Goal: Transaction & Acquisition: Purchase product/service

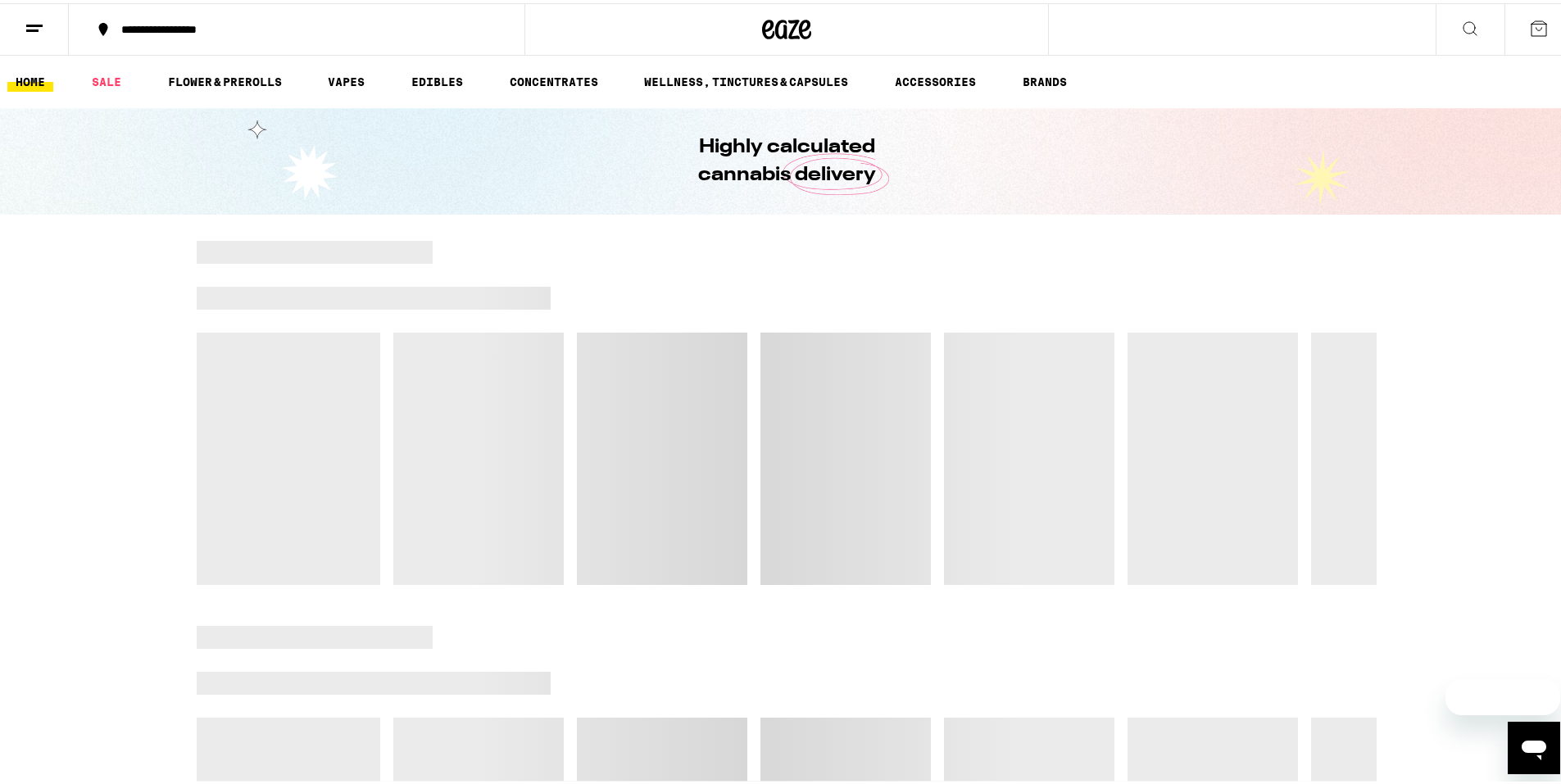
click at [194, 85] on link "FLOWER & PREROLLS" at bounding box center [224, 79] width 131 height 19
click at [361, 72] on link "VAPES" at bounding box center [346, 79] width 53 height 19
click at [352, 83] on link "VAPES" at bounding box center [346, 79] width 53 height 19
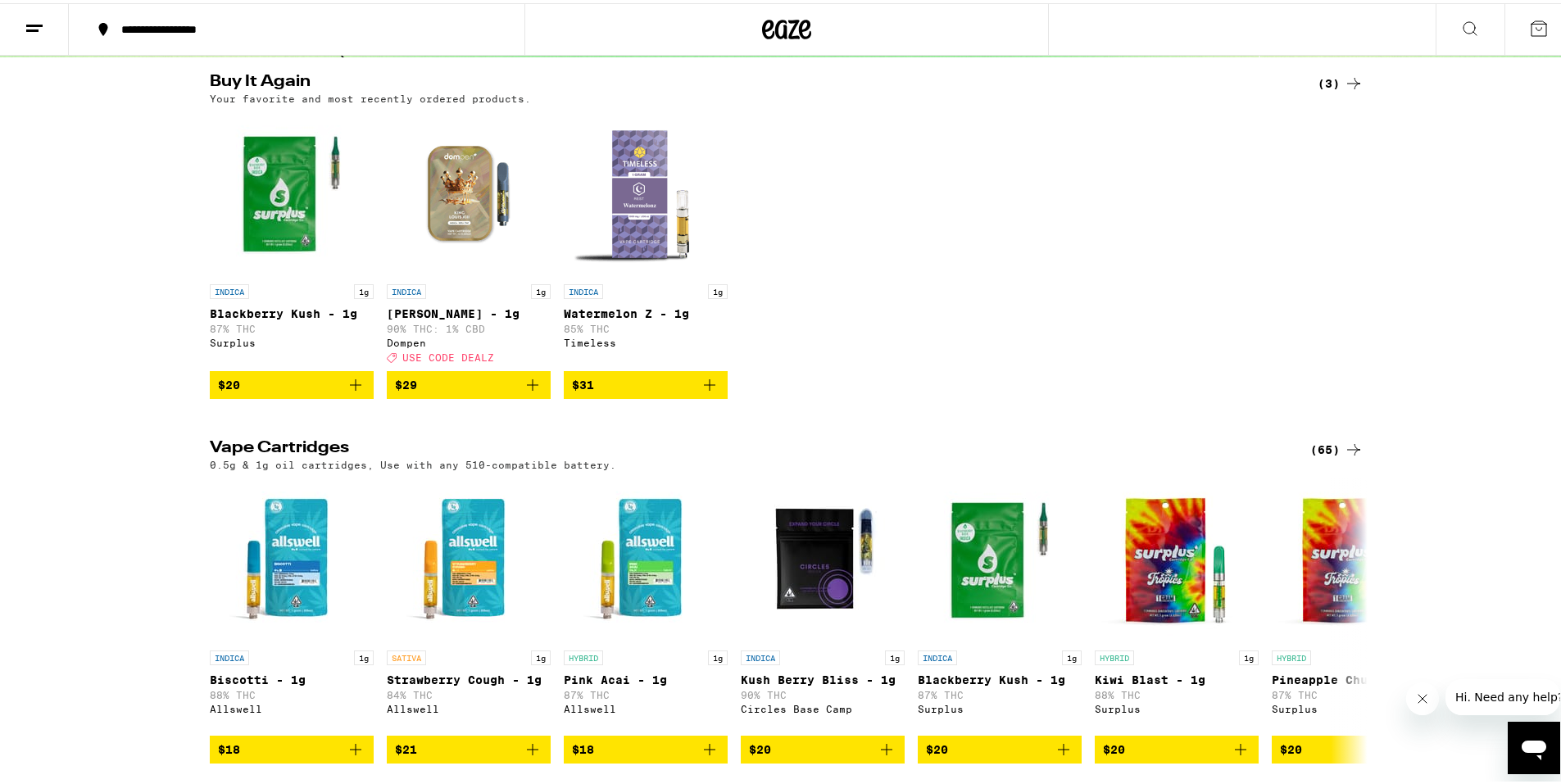
scroll to position [328, 0]
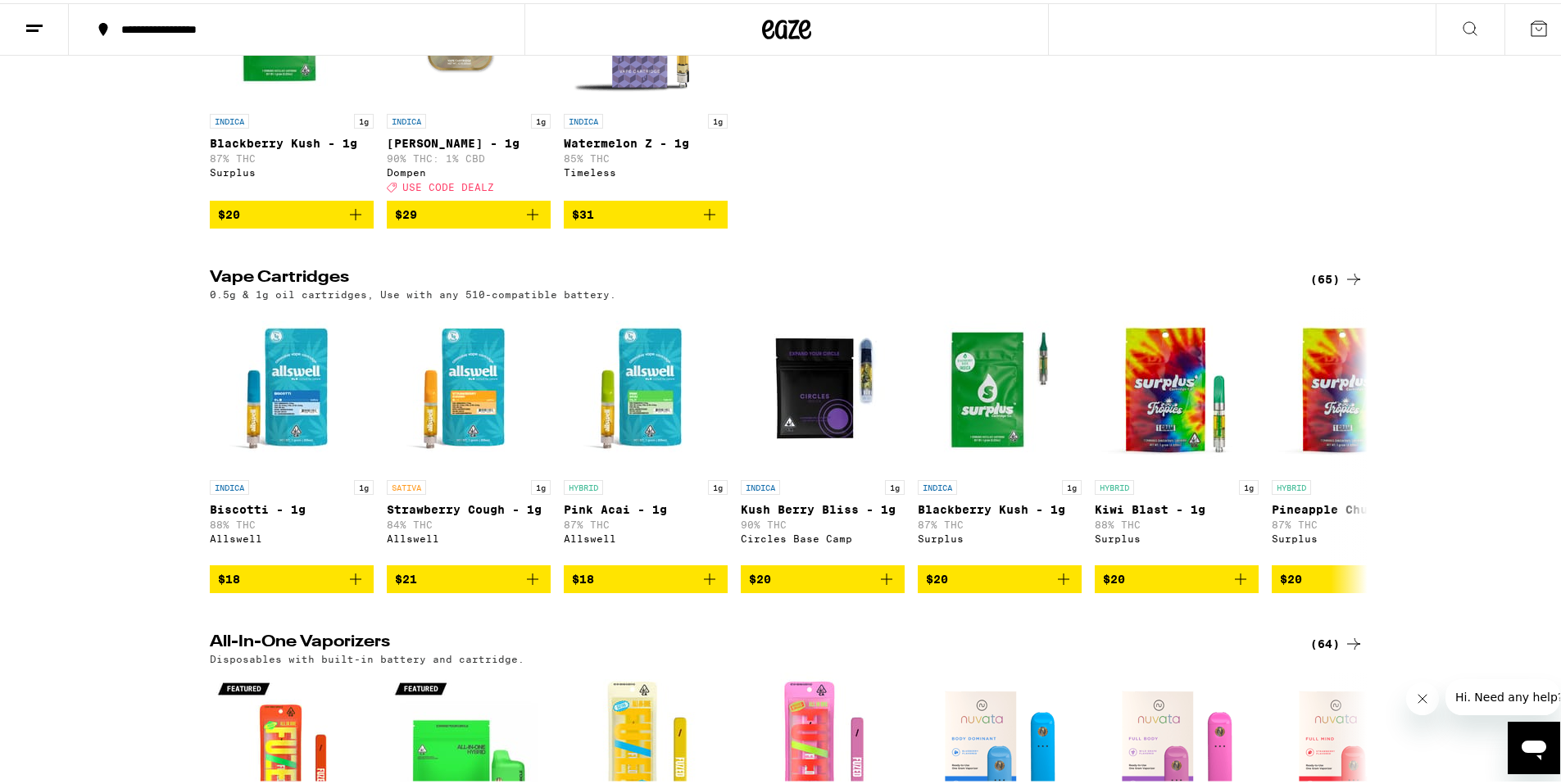
click at [1337, 284] on div "(65)" at bounding box center [1337, 276] width 53 height 19
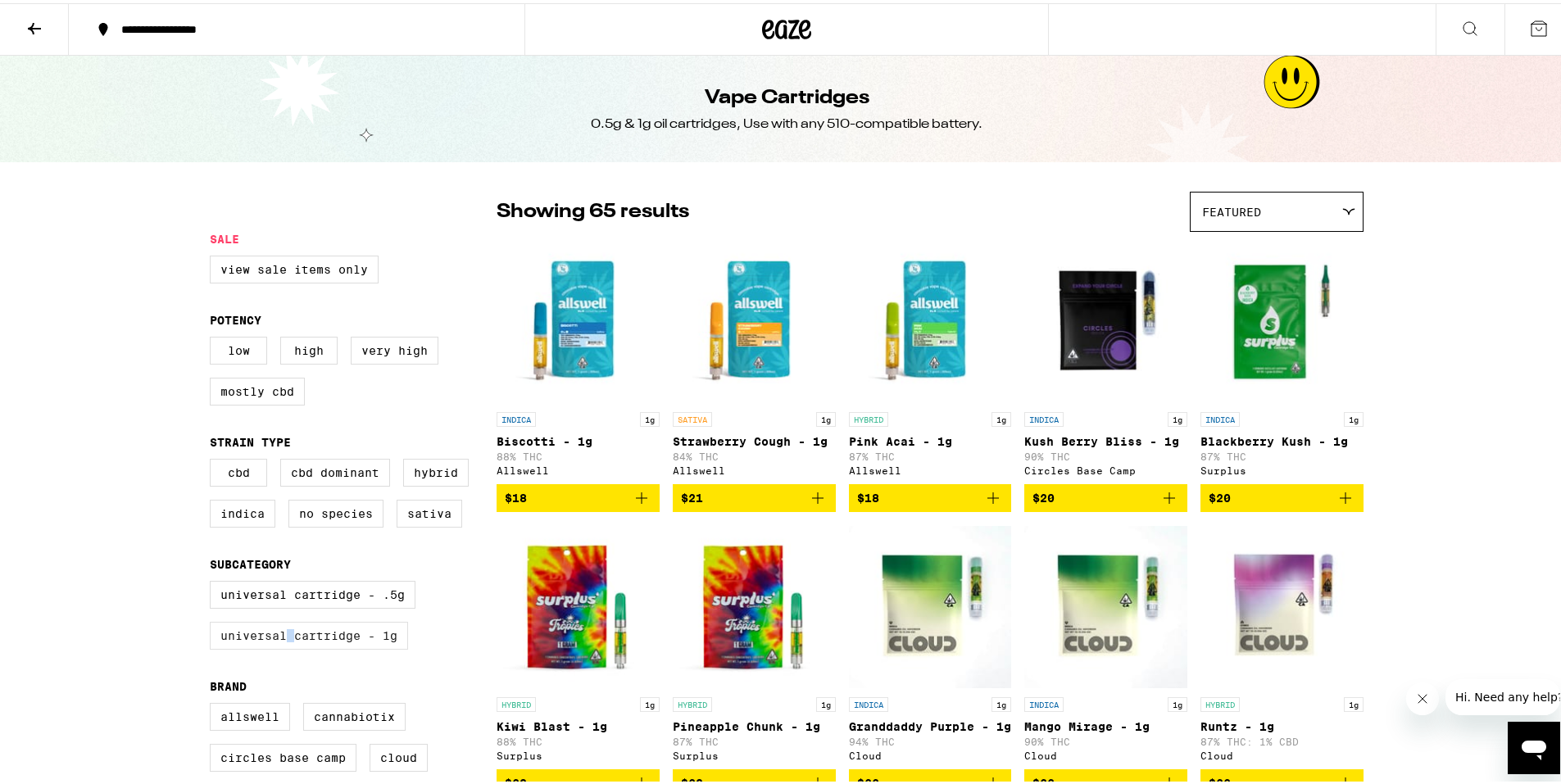
click at [286, 646] on label "Universal Cartridge - 1g" at bounding box center [309, 632] width 198 height 28
click at [364, 646] on label "Universal Cartridge - 1g" at bounding box center [309, 632] width 198 height 28
click at [214, 581] on input "Universal Cartridge - 1g" at bounding box center [213, 580] width 1 height 1
checkbox input "true"
click at [1241, 210] on span "Featured" at bounding box center [1232, 208] width 59 height 13
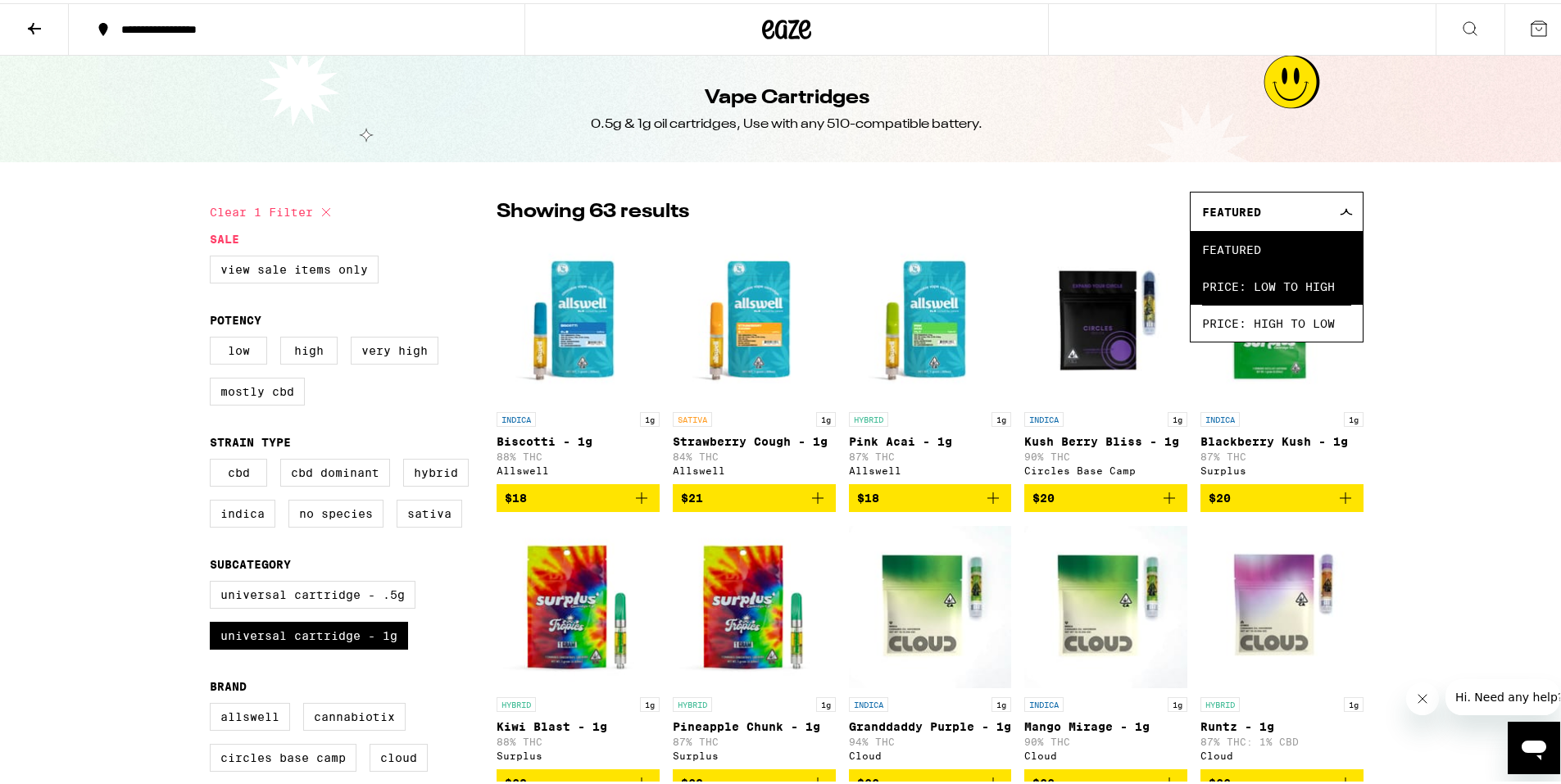
click at [1251, 300] on span "Price: Low to High" at bounding box center [1277, 283] width 149 height 37
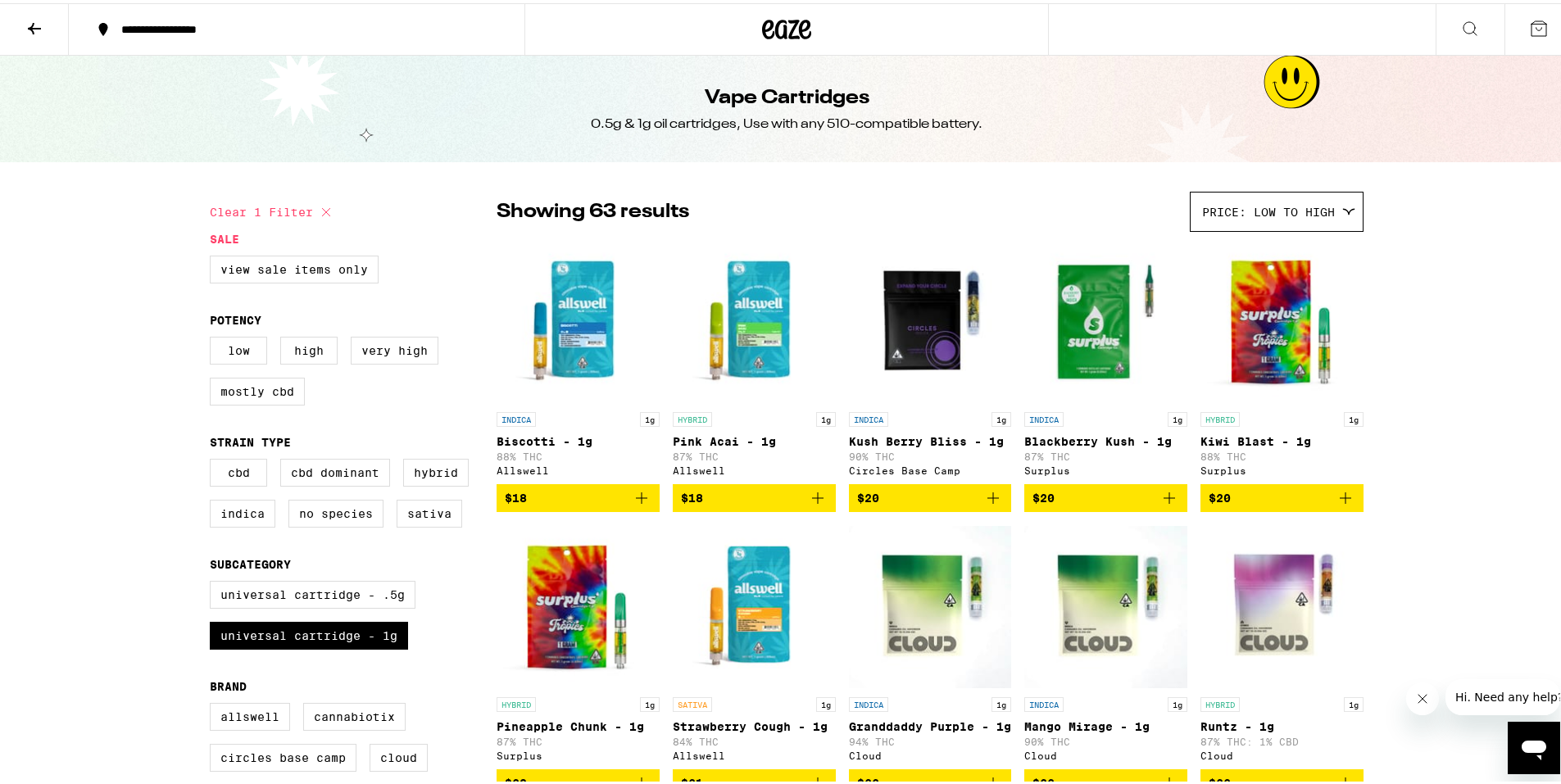
click at [1164, 501] on icon "Add to bag" at bounding box center [1169, 495] width 11 height 11
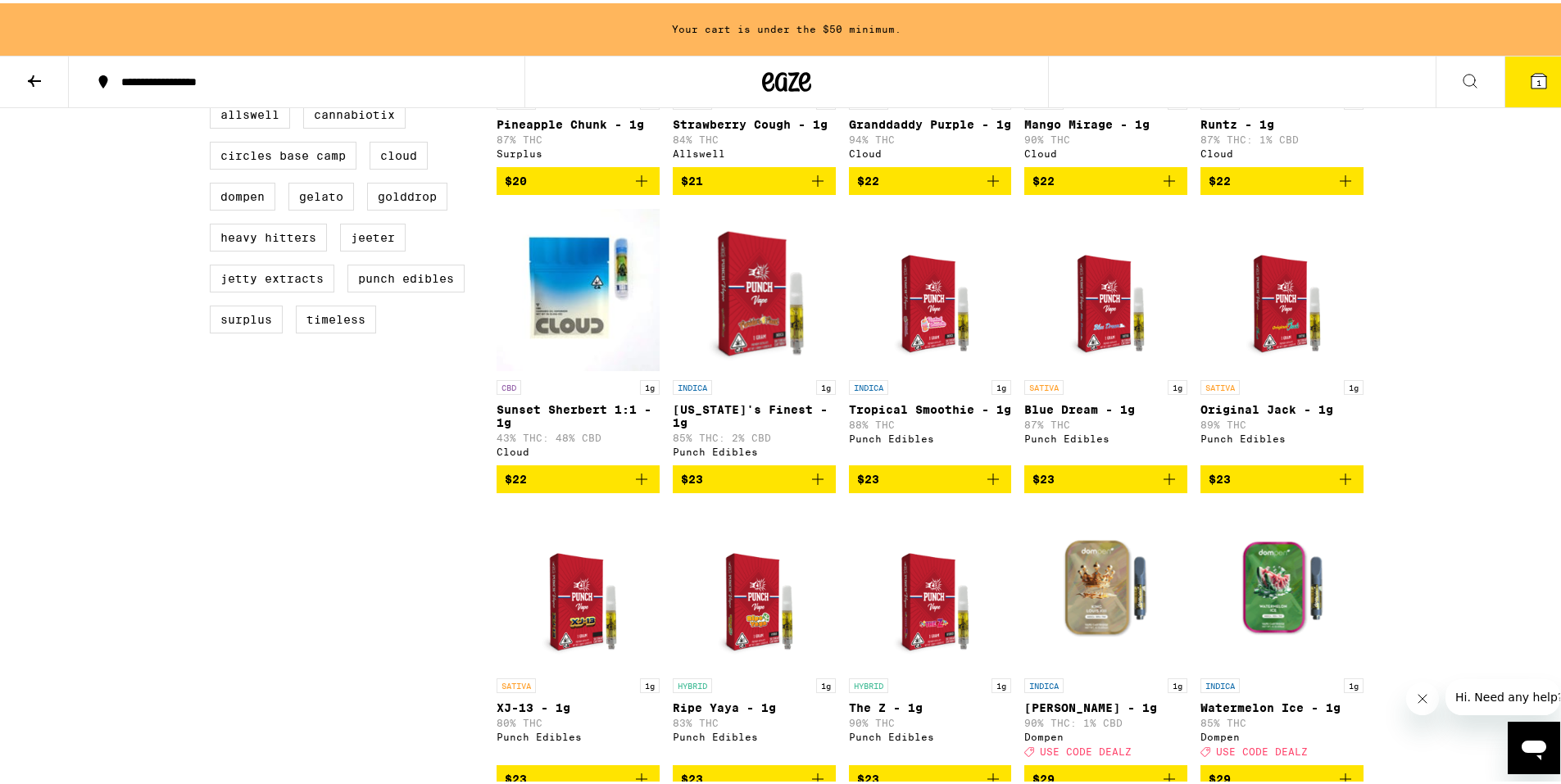
scroll to position [655, 0]
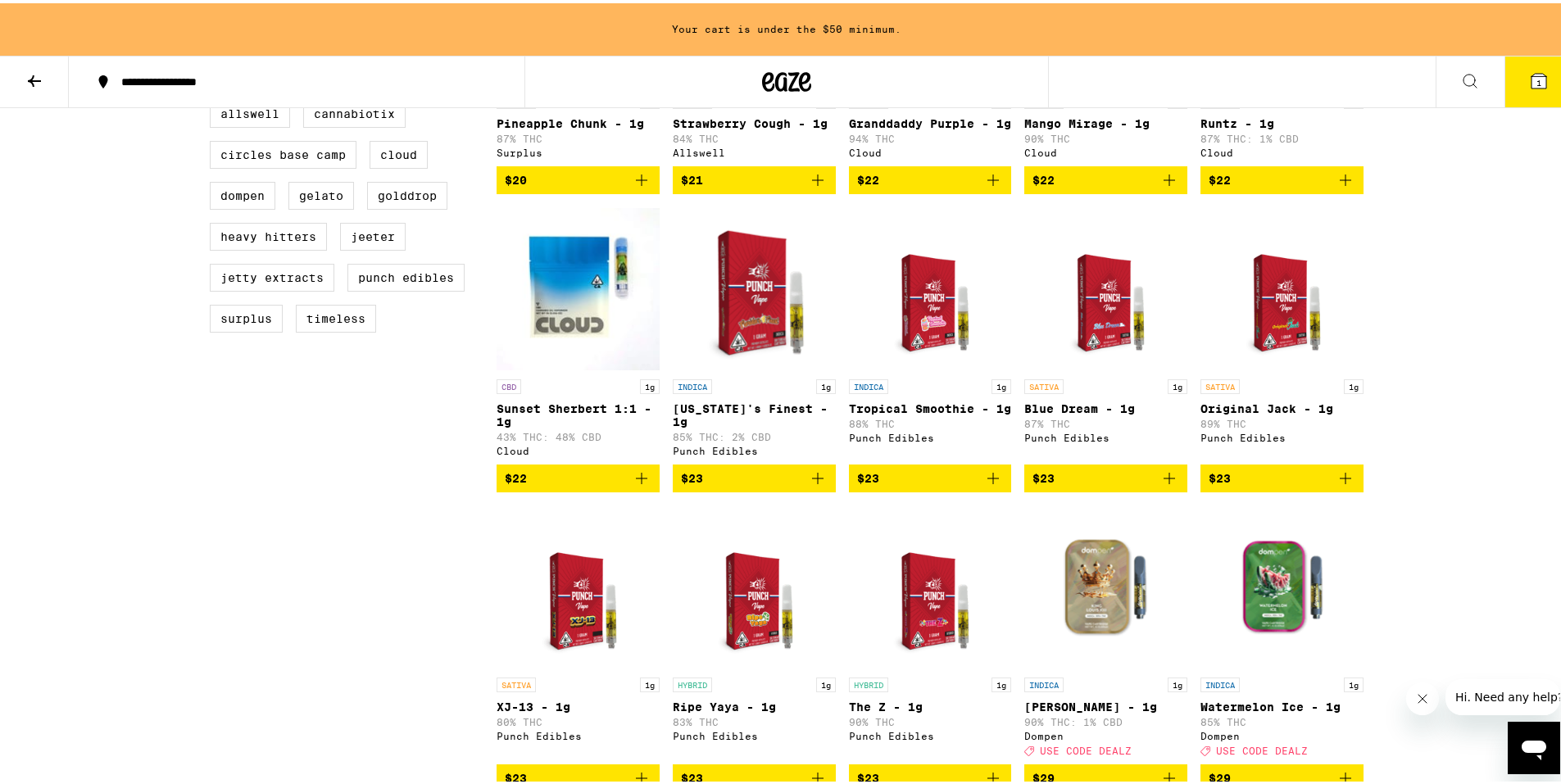
click at [1169, 485] on icon "Add to bag" at bounding box center [1169, 475] width 19 height 19
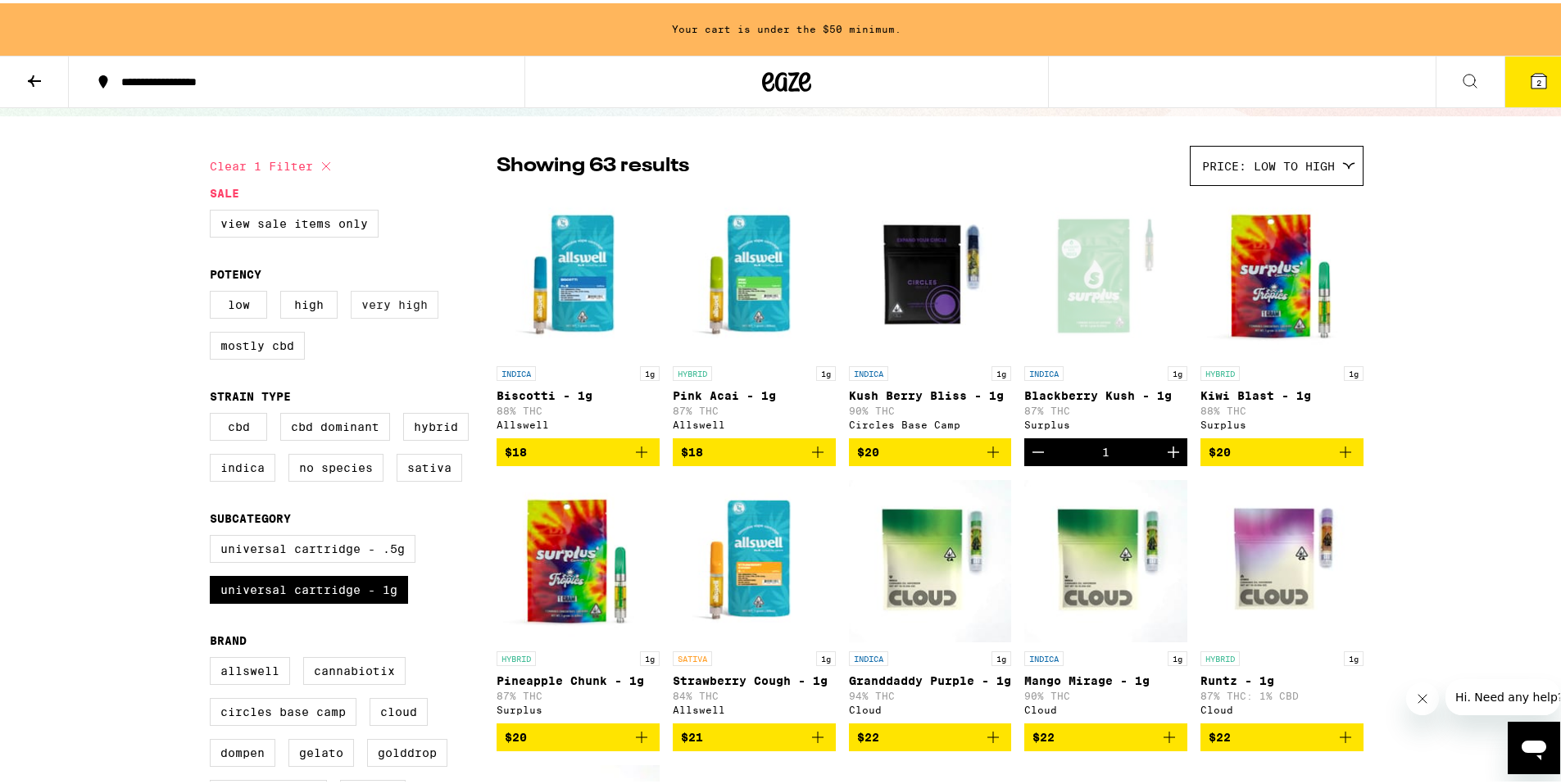
scroll to position [0, 0]
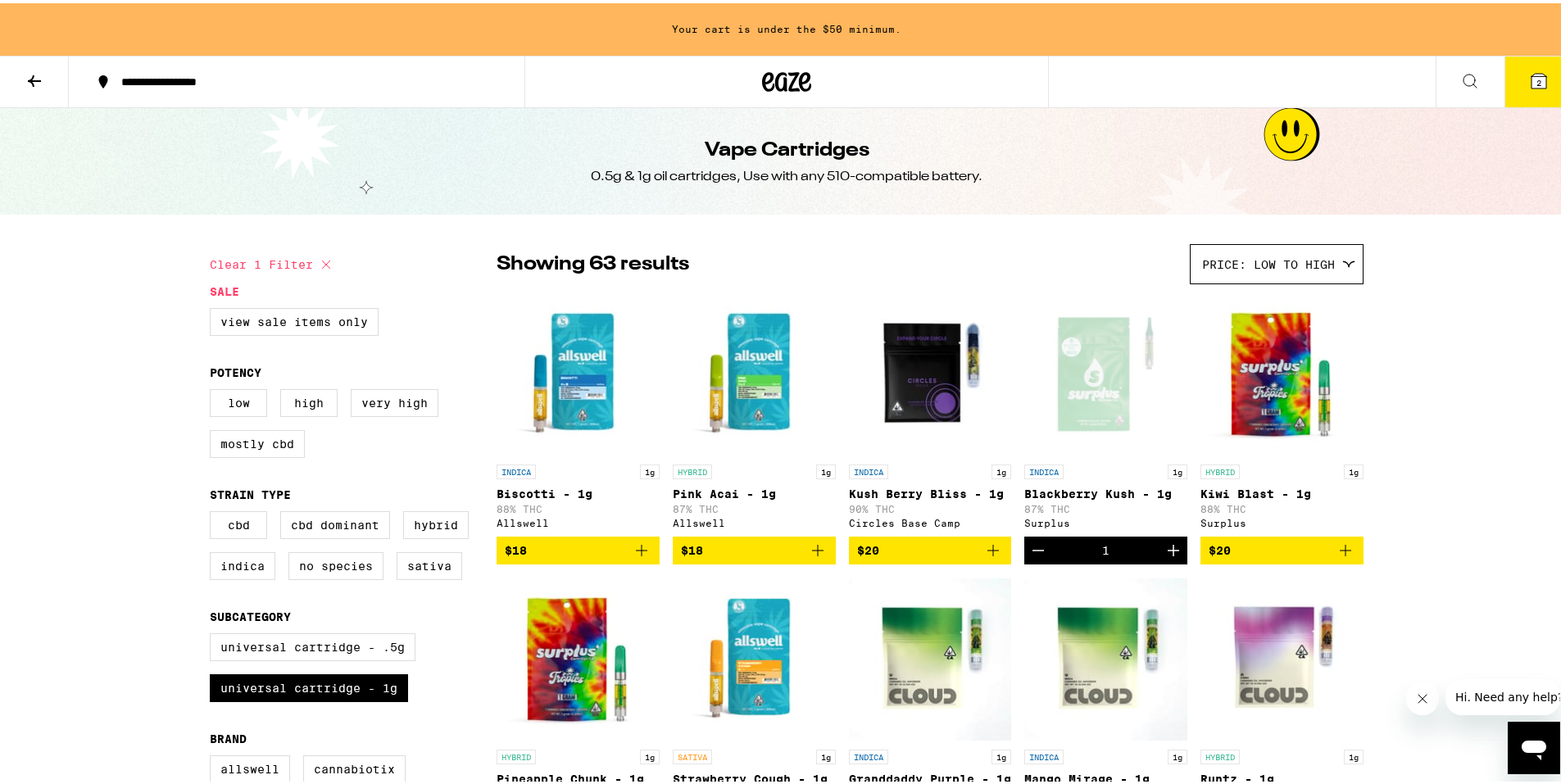
click at [41, 78] on icon at bounding box center [34, 77] width 13 height 11
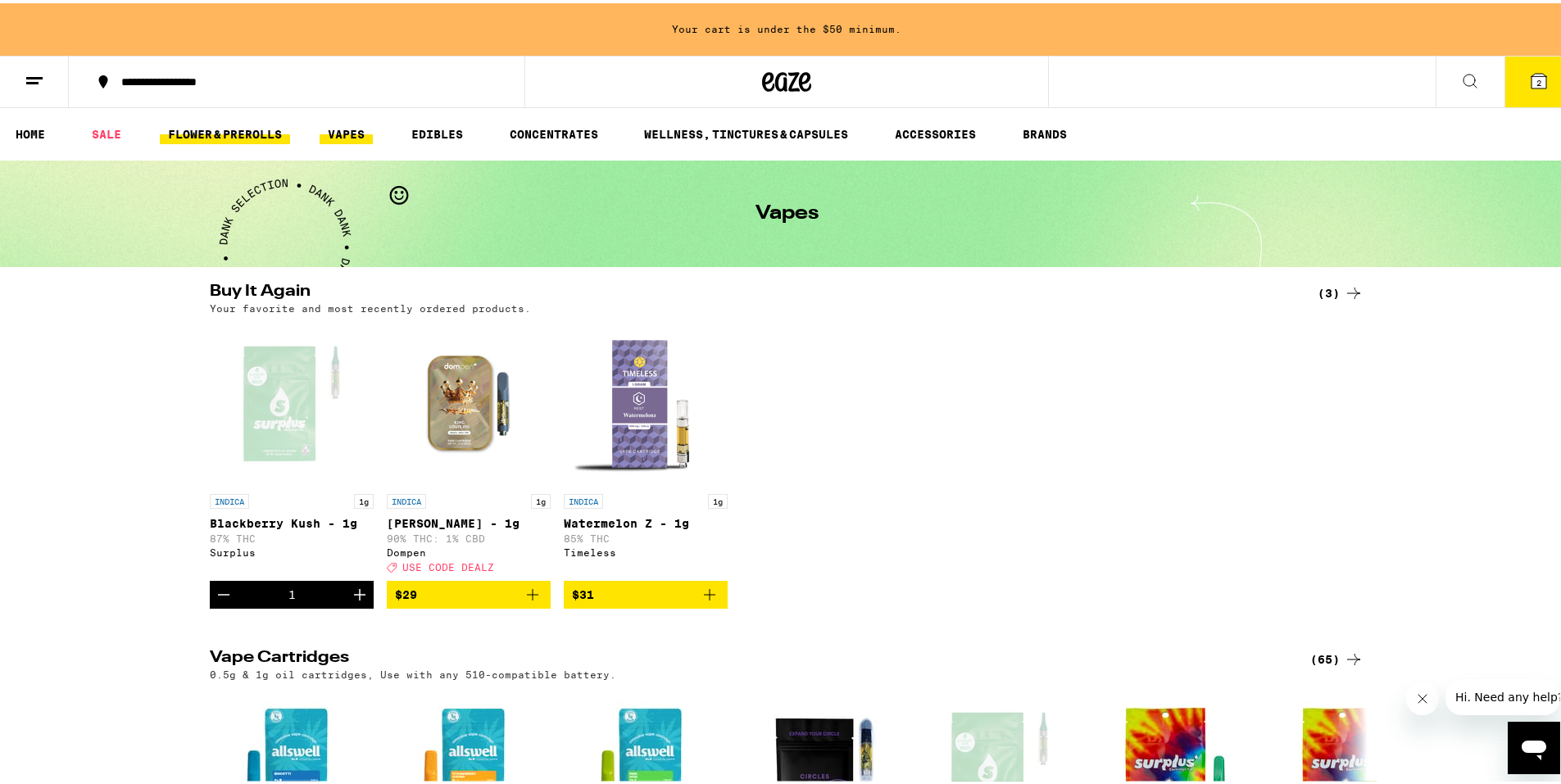
click at [218, 129] on link "FLOWER & PREROLLS" at bounding box center [224, 131] width 131 height 19
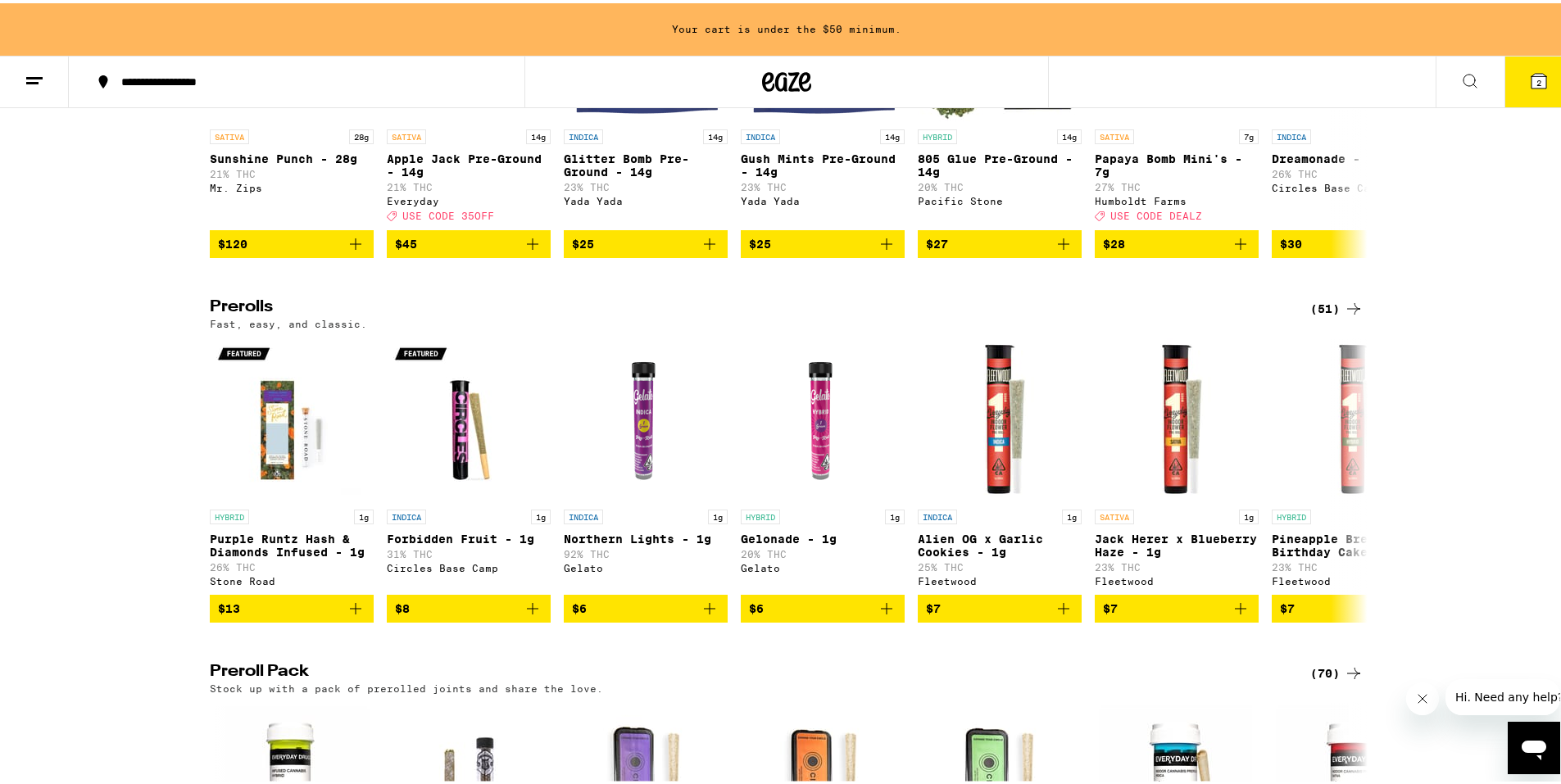
scroll to position [738, 0]
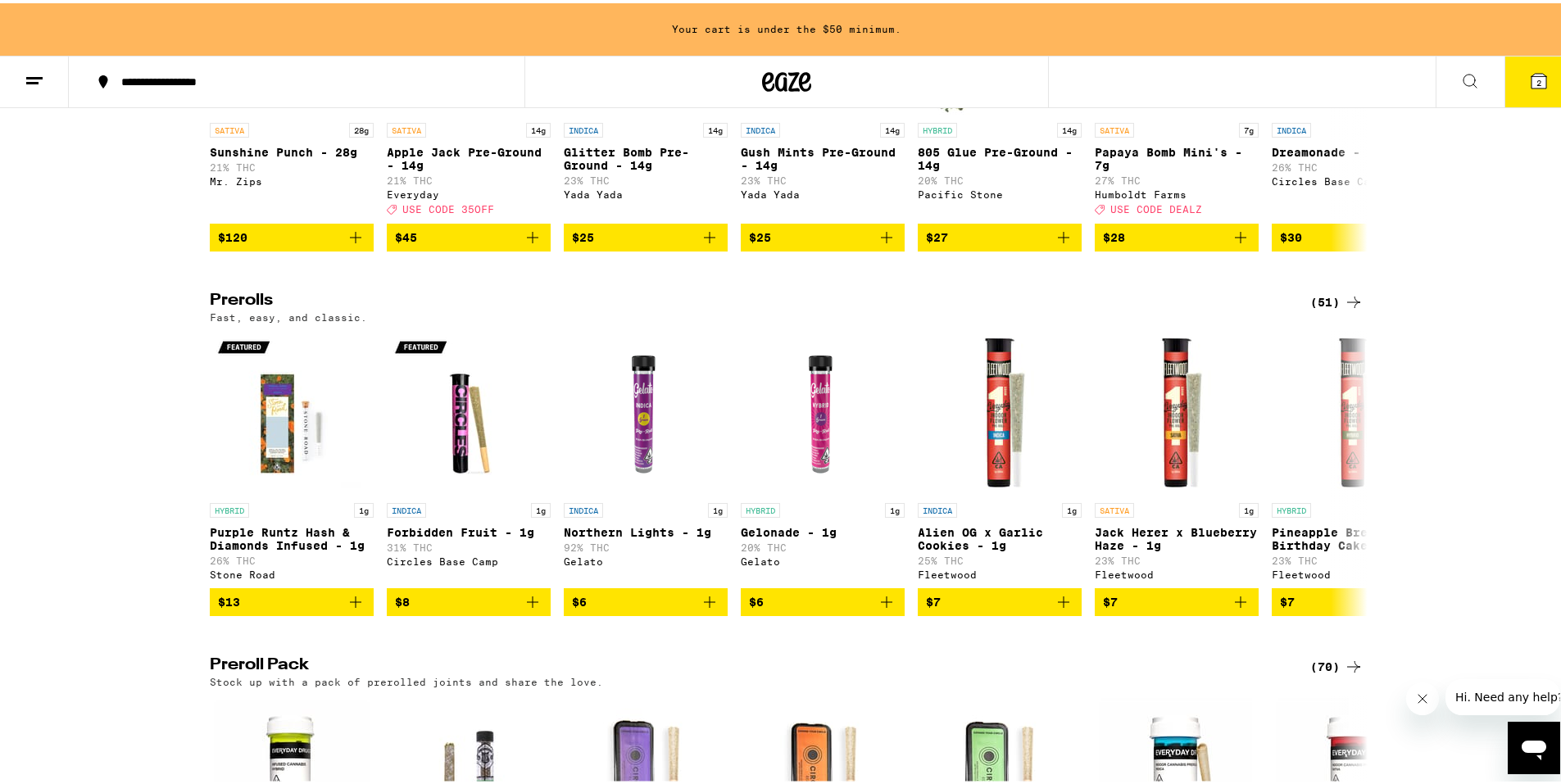
click at [1320, 309] on div "(51)" at bounding box center [1337, 299] width 53 height 19
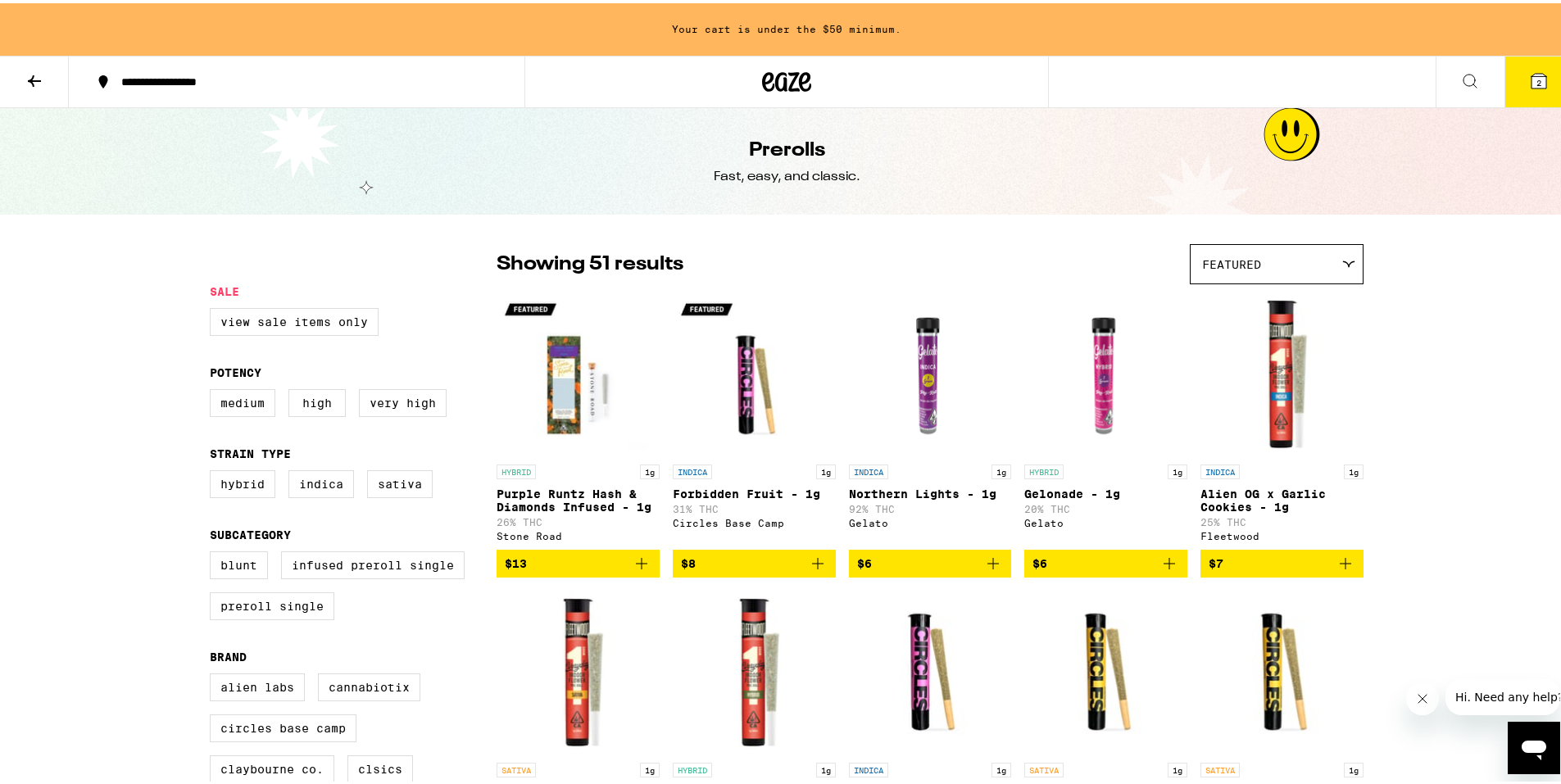
click at [1250, 274] on div "Featured" at bounding box center [1276, 261] width 172 height 39
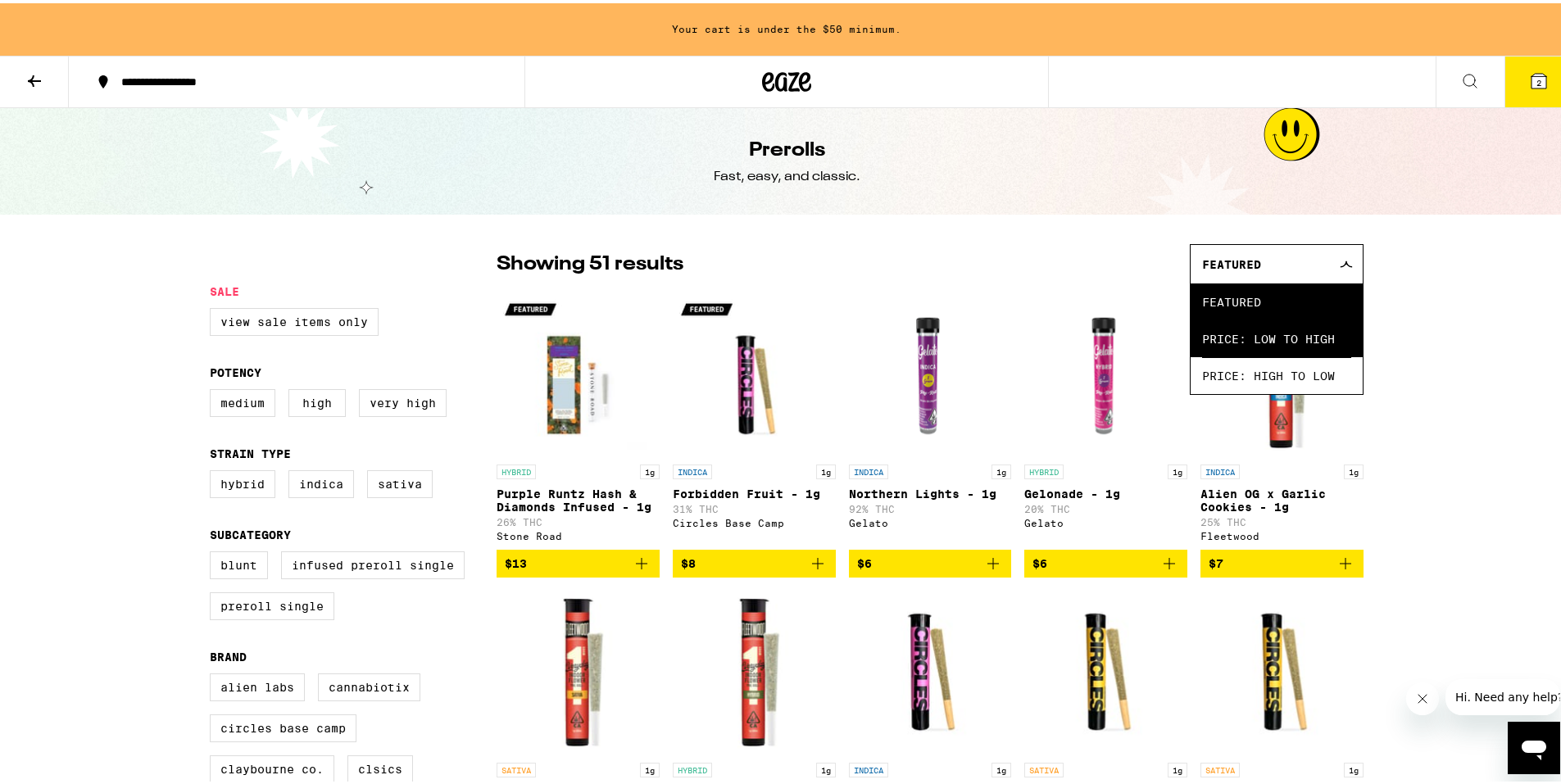
click at [1255, 338] on span "Price: Low to High" at bounding box center [1277, 335] width 149 height 37
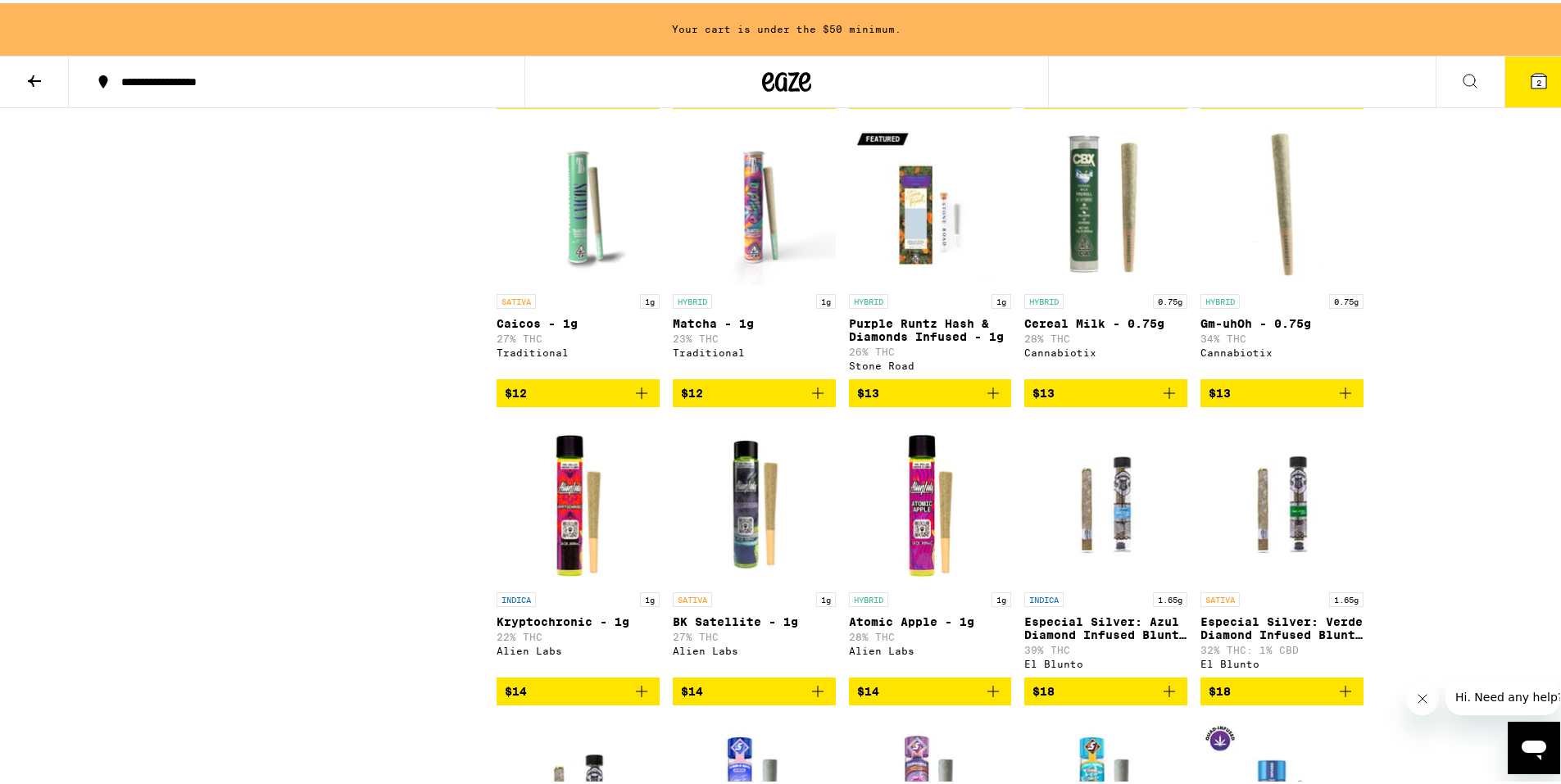
scroll to position [1885, 0]
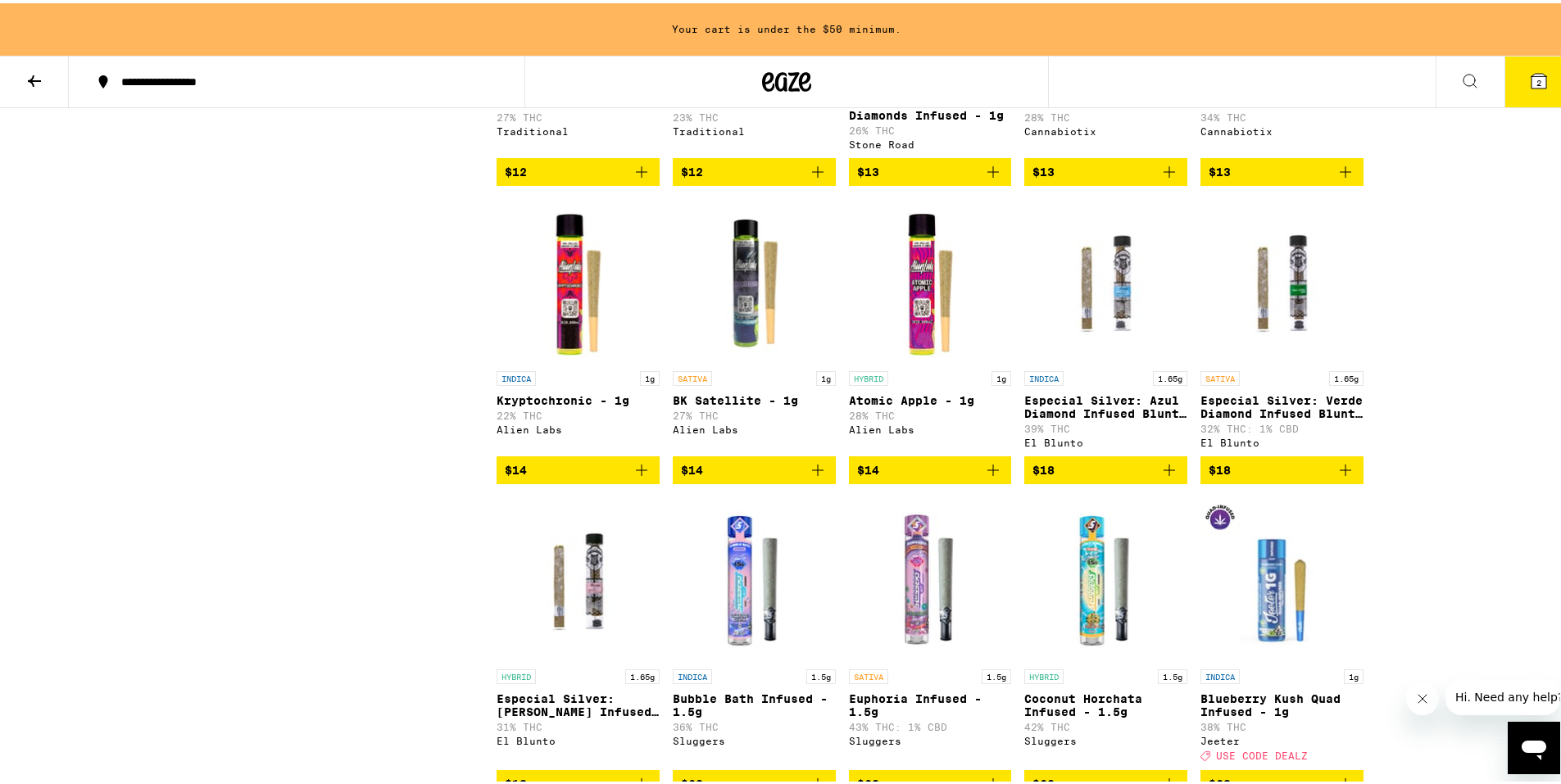
click at [809, 477] on icon "Add to bag" at bounding box center [818, 467] width 19 height 19
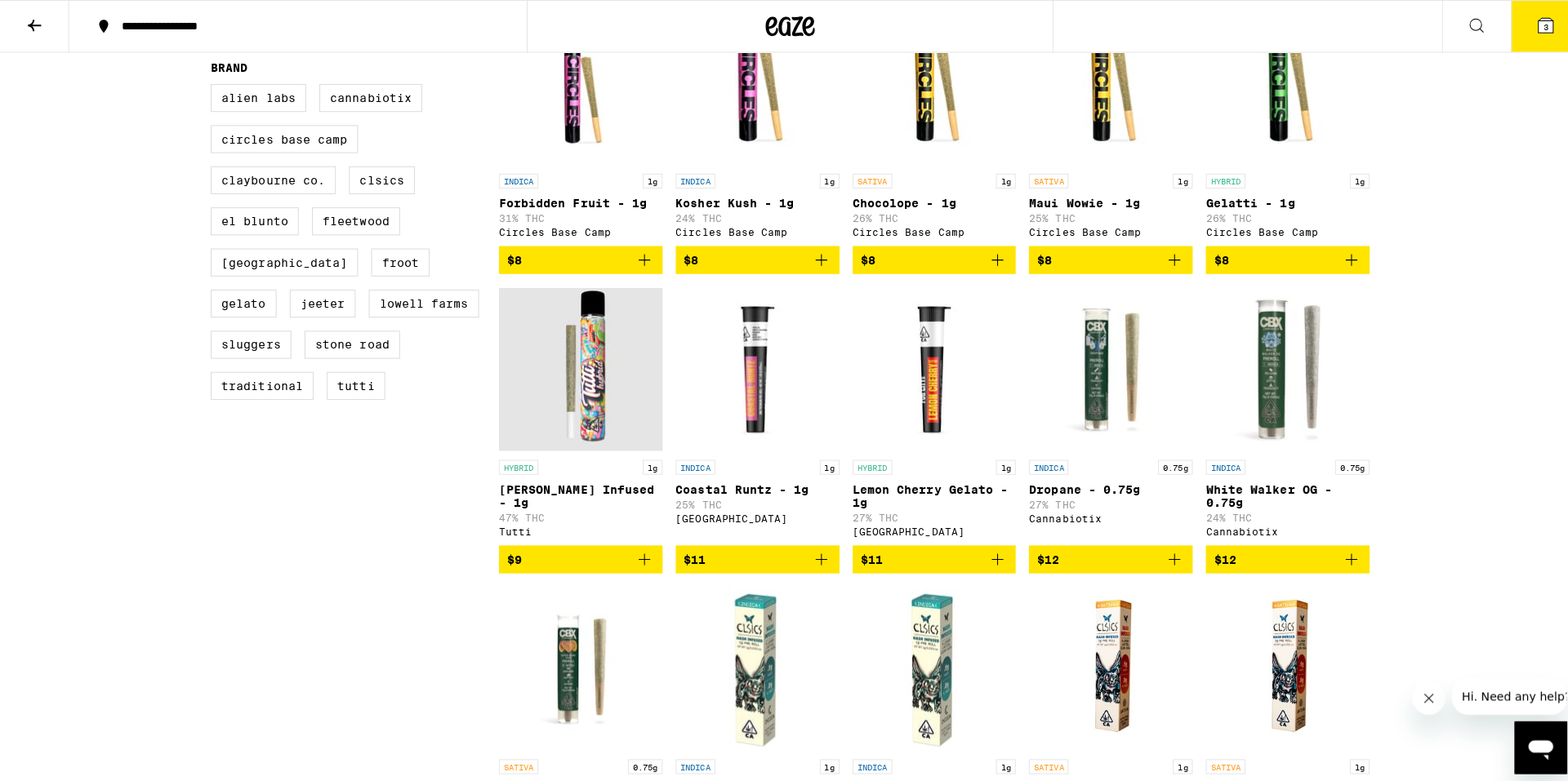
scroll to position [0, 0]
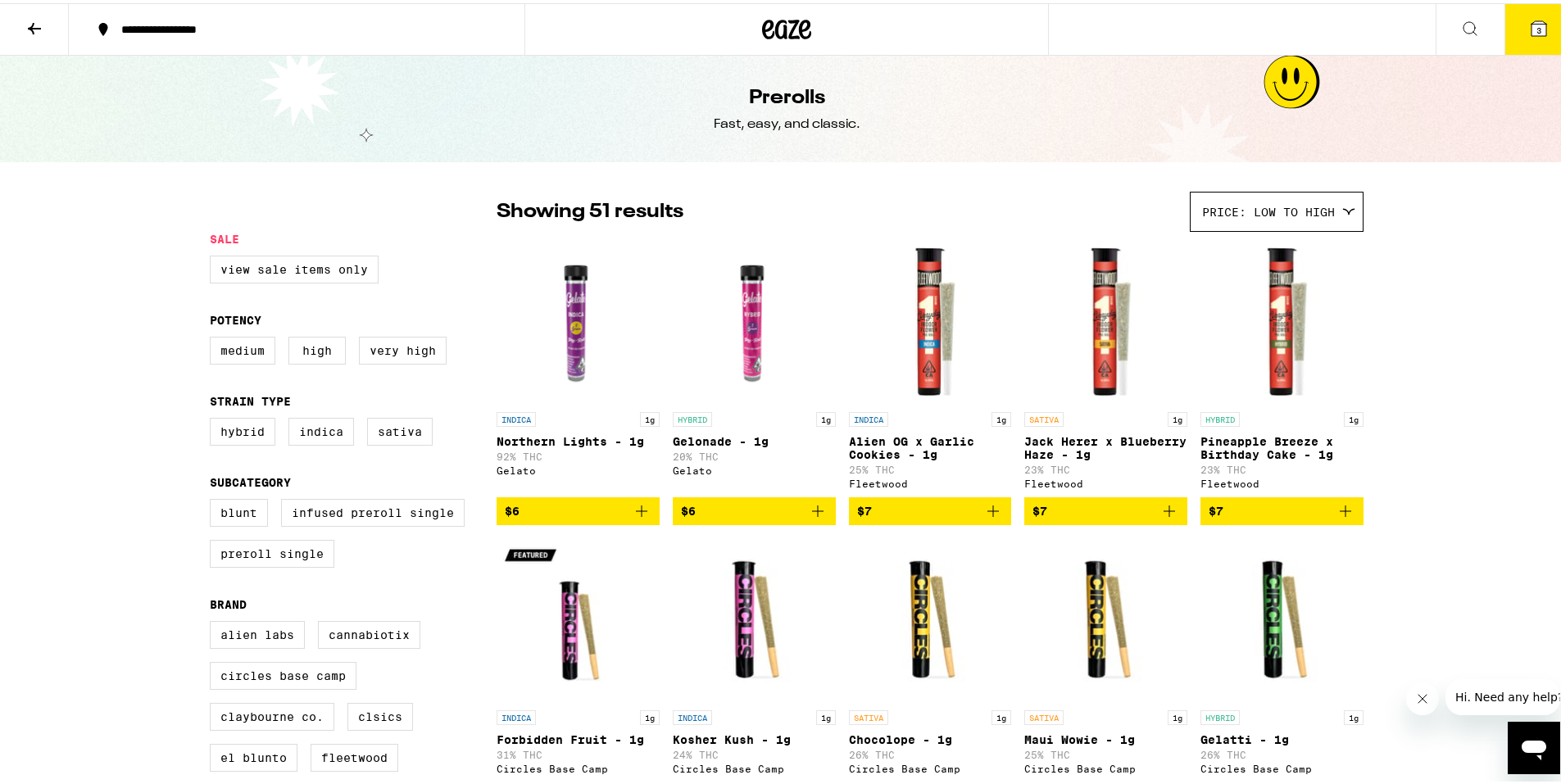
drag, startPoint x: 350, startPoint y: 577, endPoint x: 389, endPoint y: 300, distance: 279.7
click at [1539, 11] on button "3" at bounding box center [1539, 26] width 69 height 51
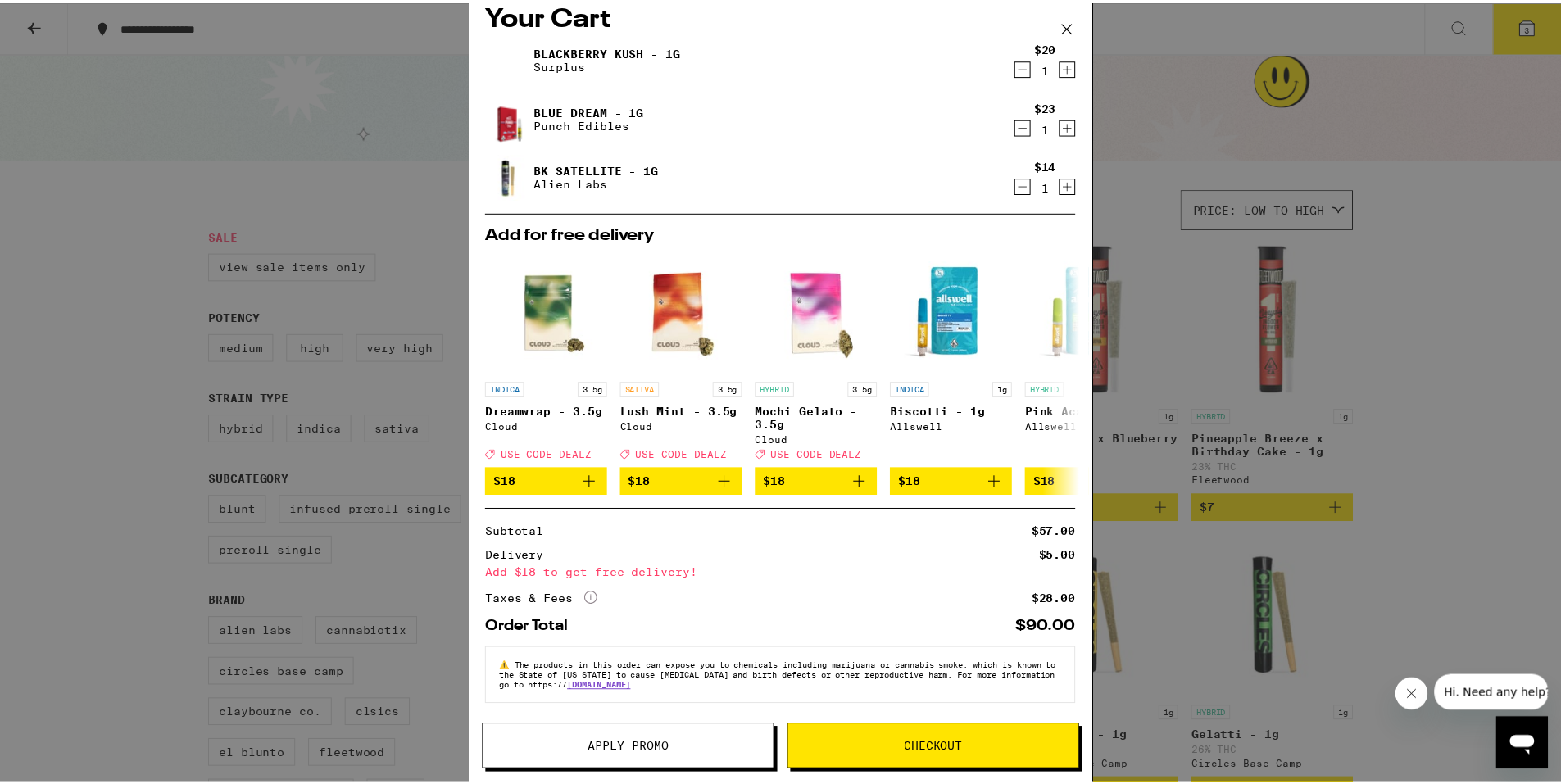
scroll to position [32, 0]
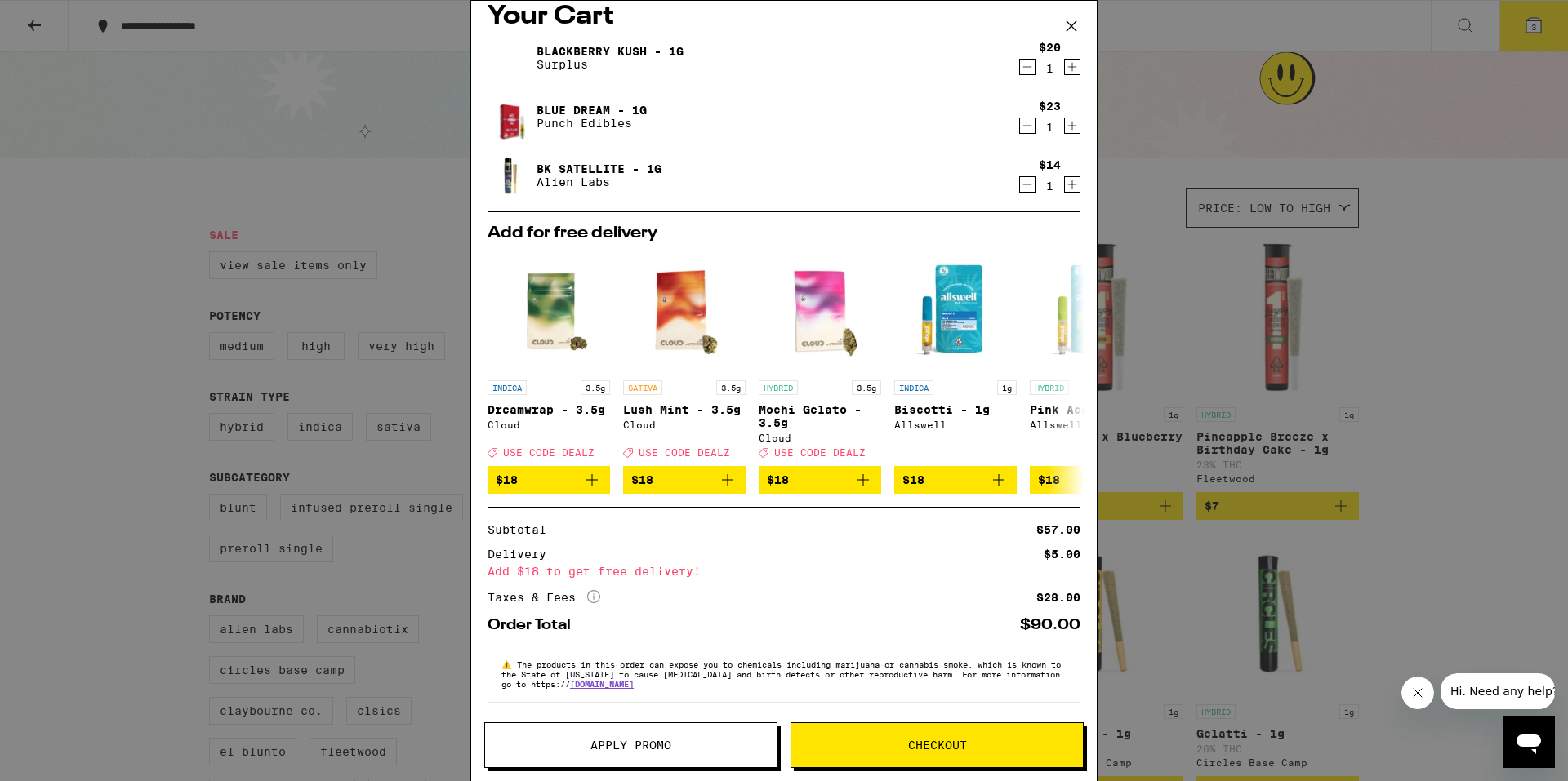
click at [600, 590] on icon "More Info" at bounding box center [594, 596] width 13 height 13
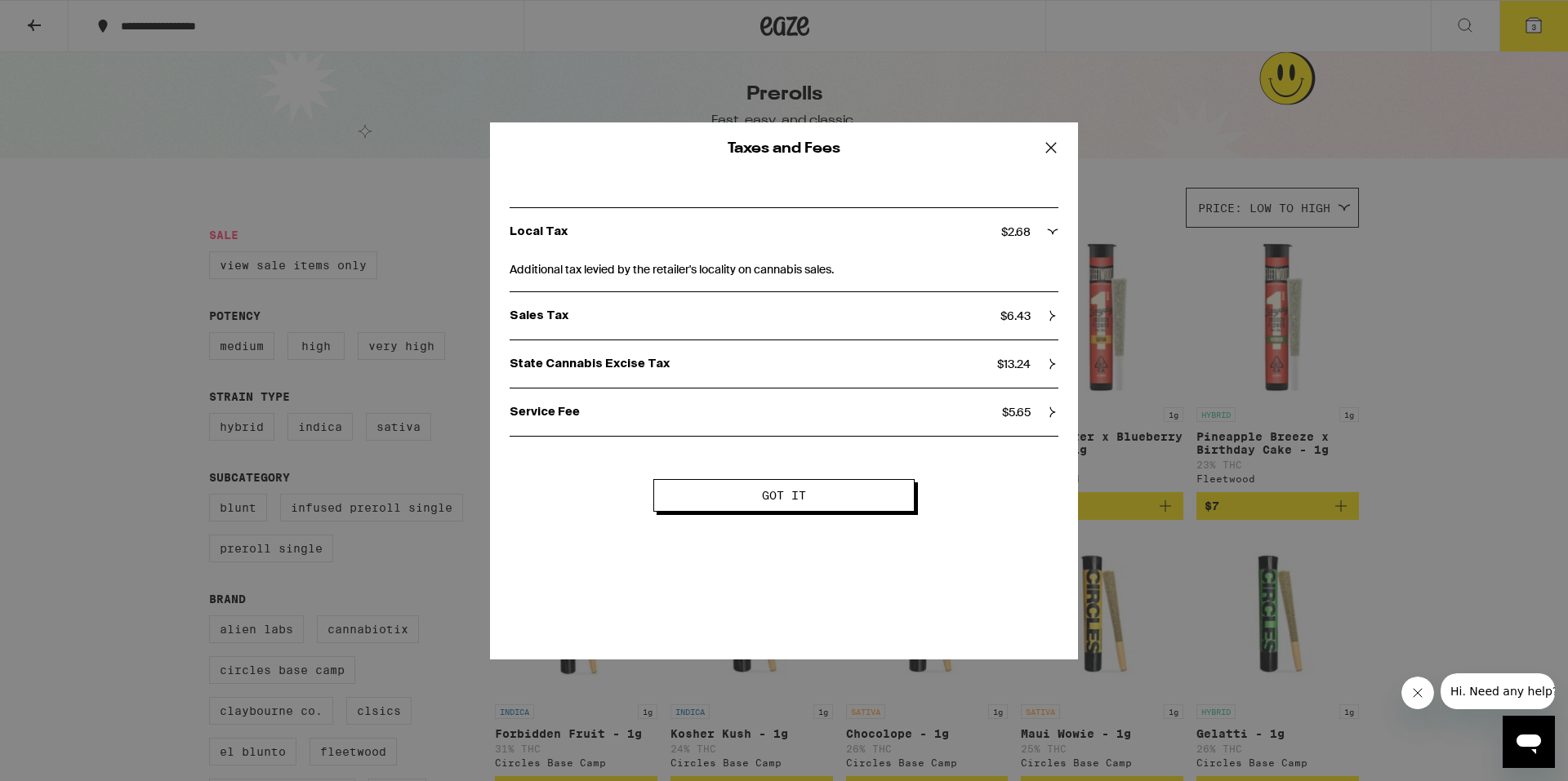
click at [1049, 148] on icon at bounding box center [1051, 147] width 24 height 24
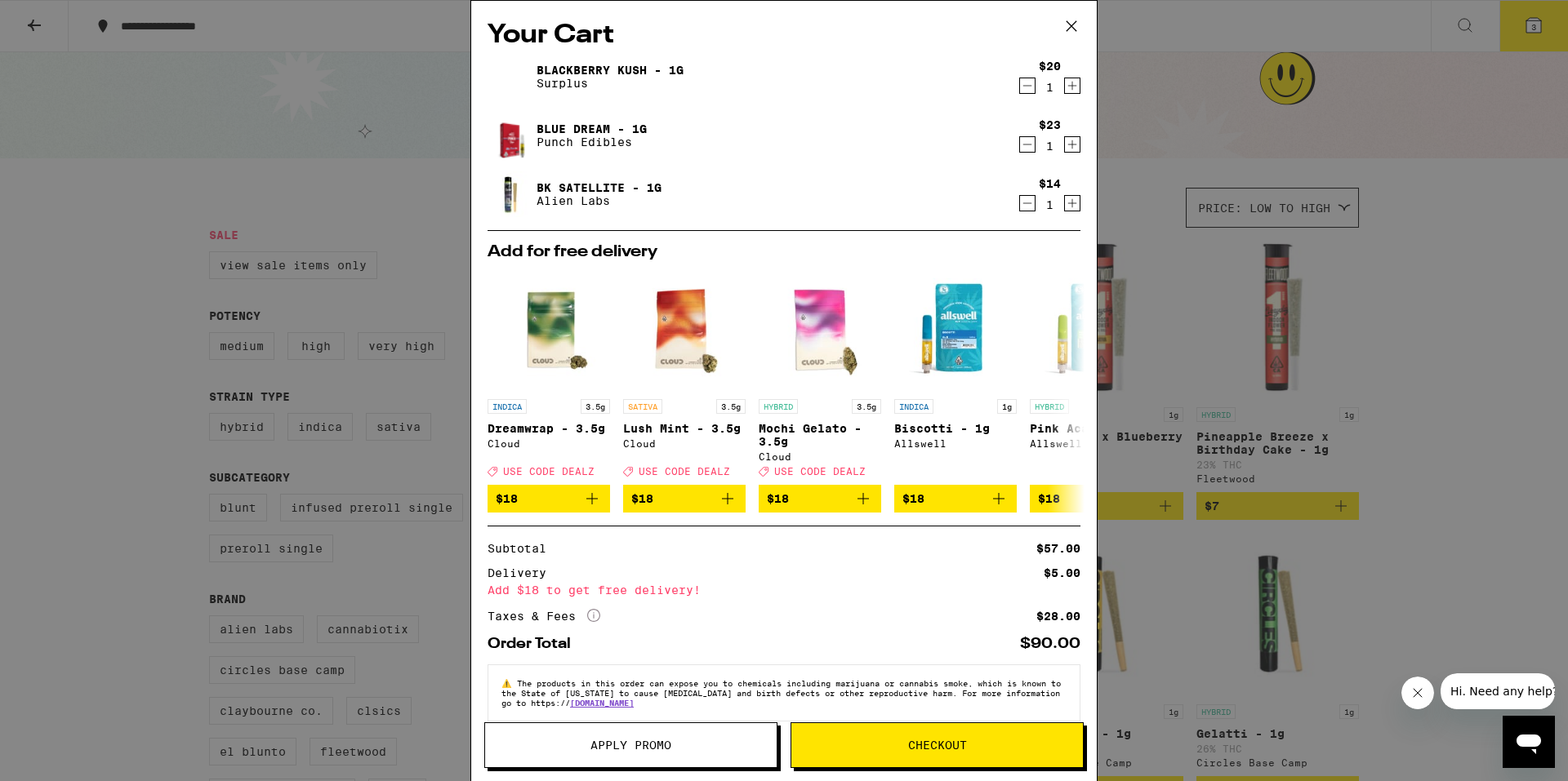
click at [1021, 209] on icon "Decrement" at bounding box center [1028, 203] width 15 height 19
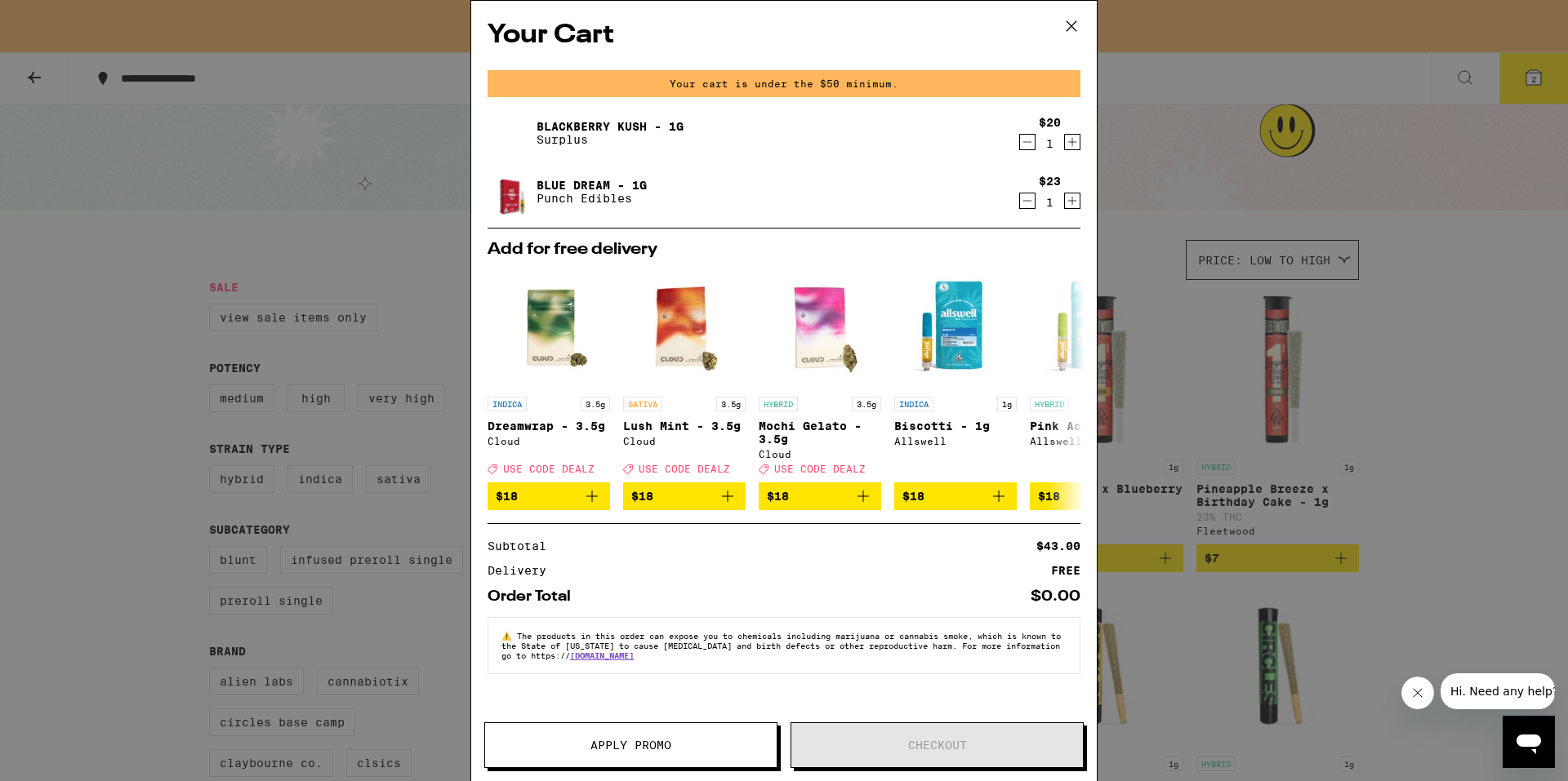
click at [1074, 20] on icon at bounding box center [1071, 26] width 24 height 24
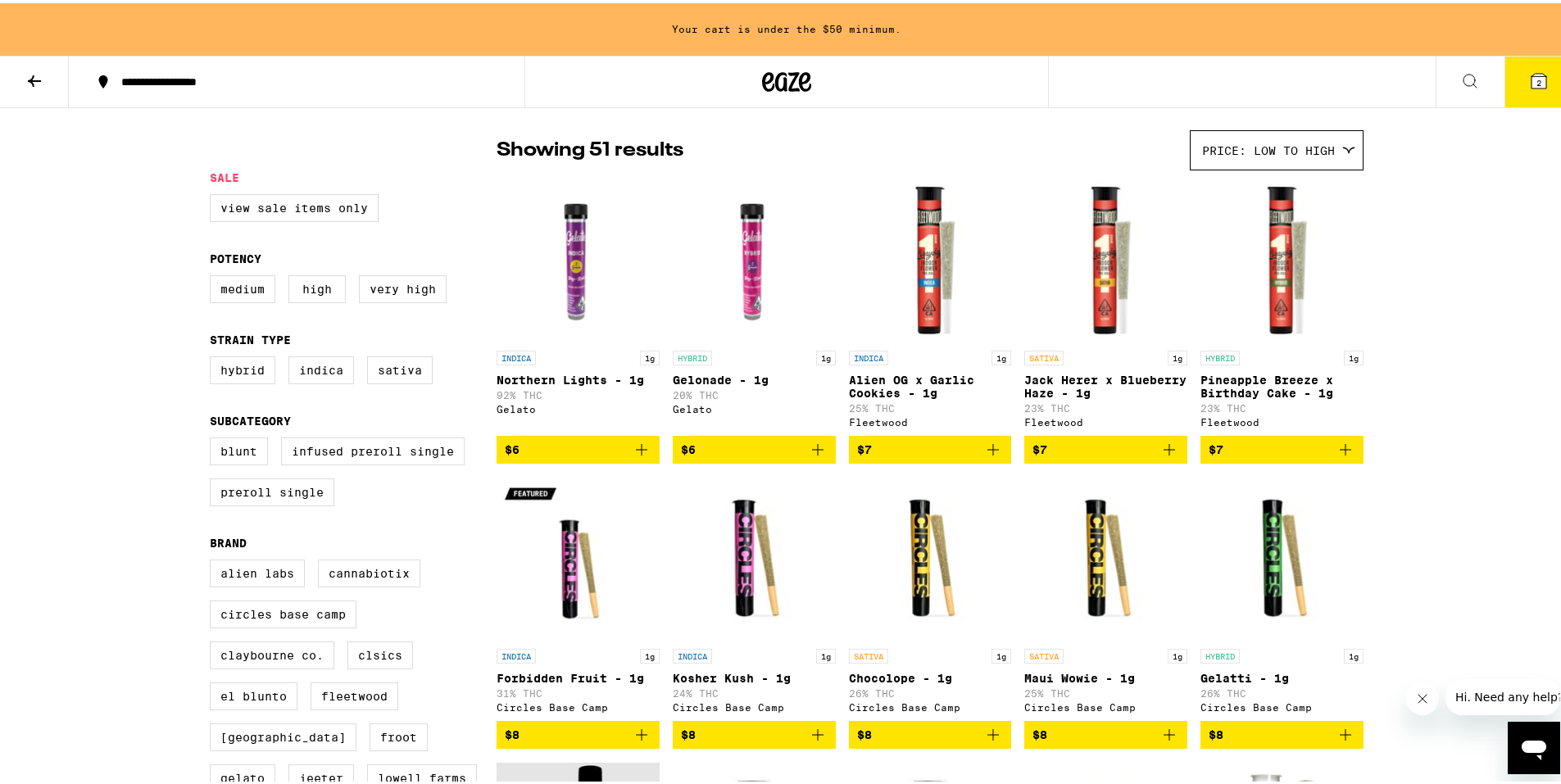
scroll to position [164, 0]
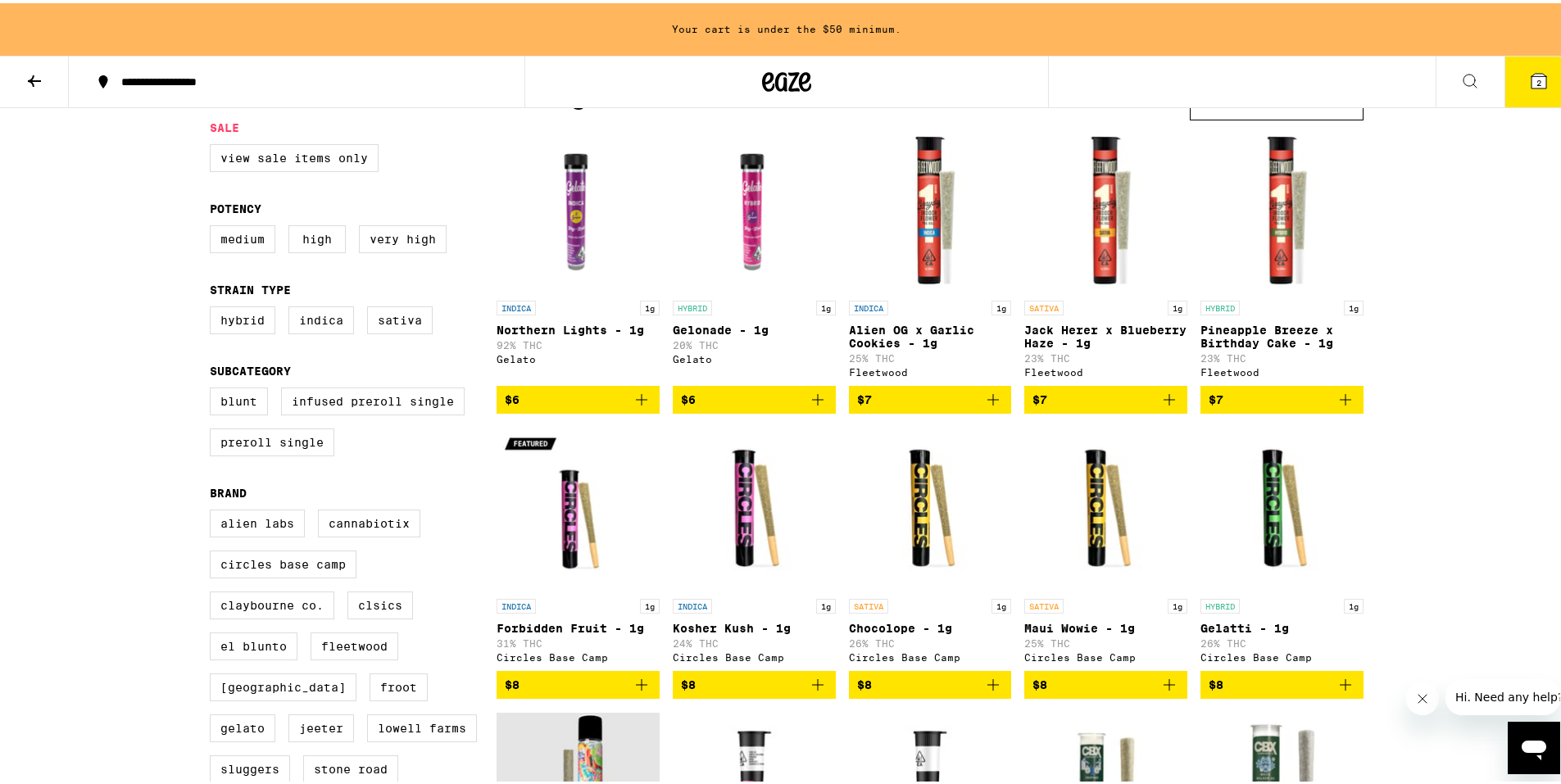
click at [638, 692] on icon "Add to bag" at bounding box center [641, 682] width 19 height 19
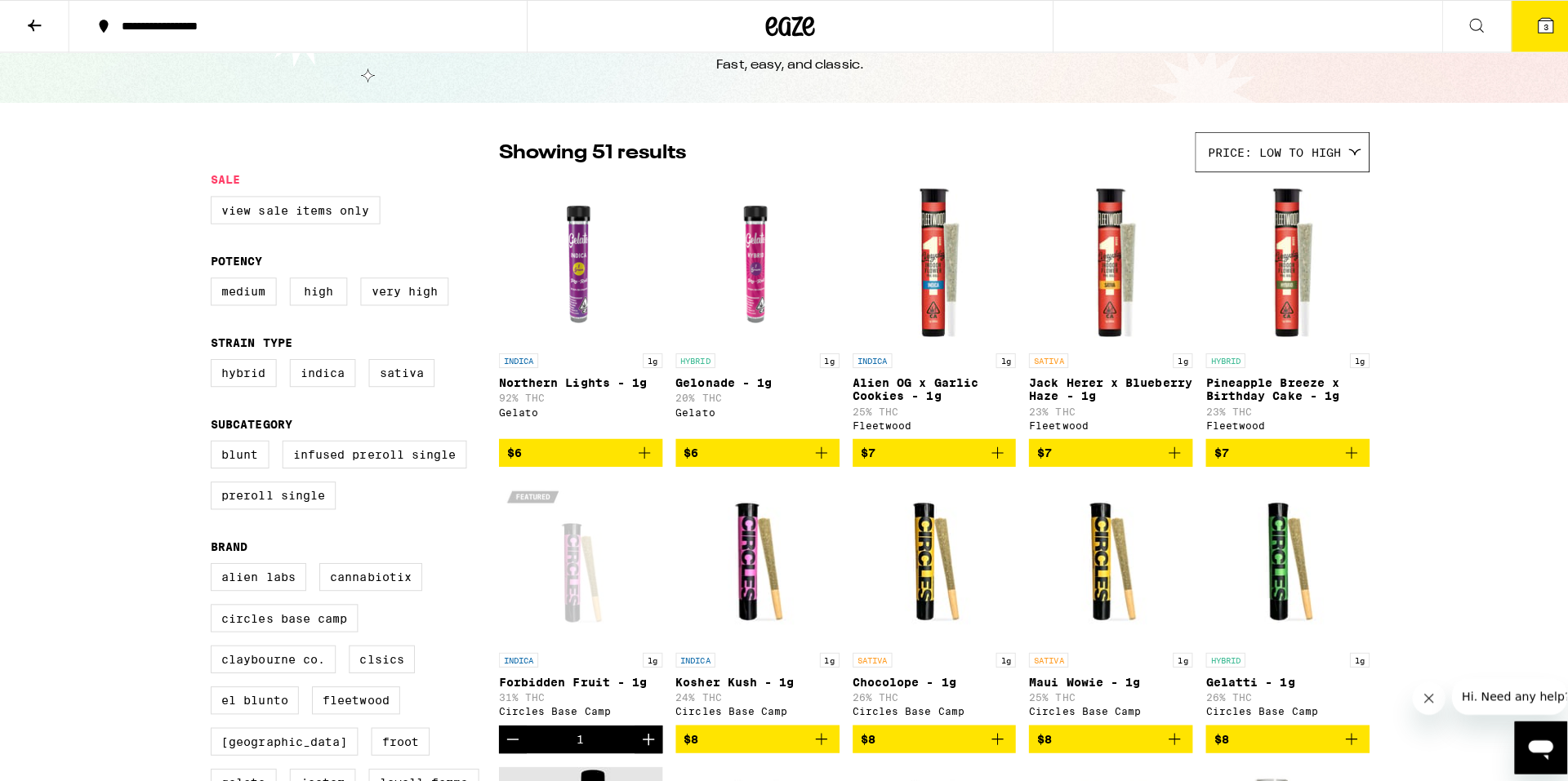
scroll to position [0, 0]
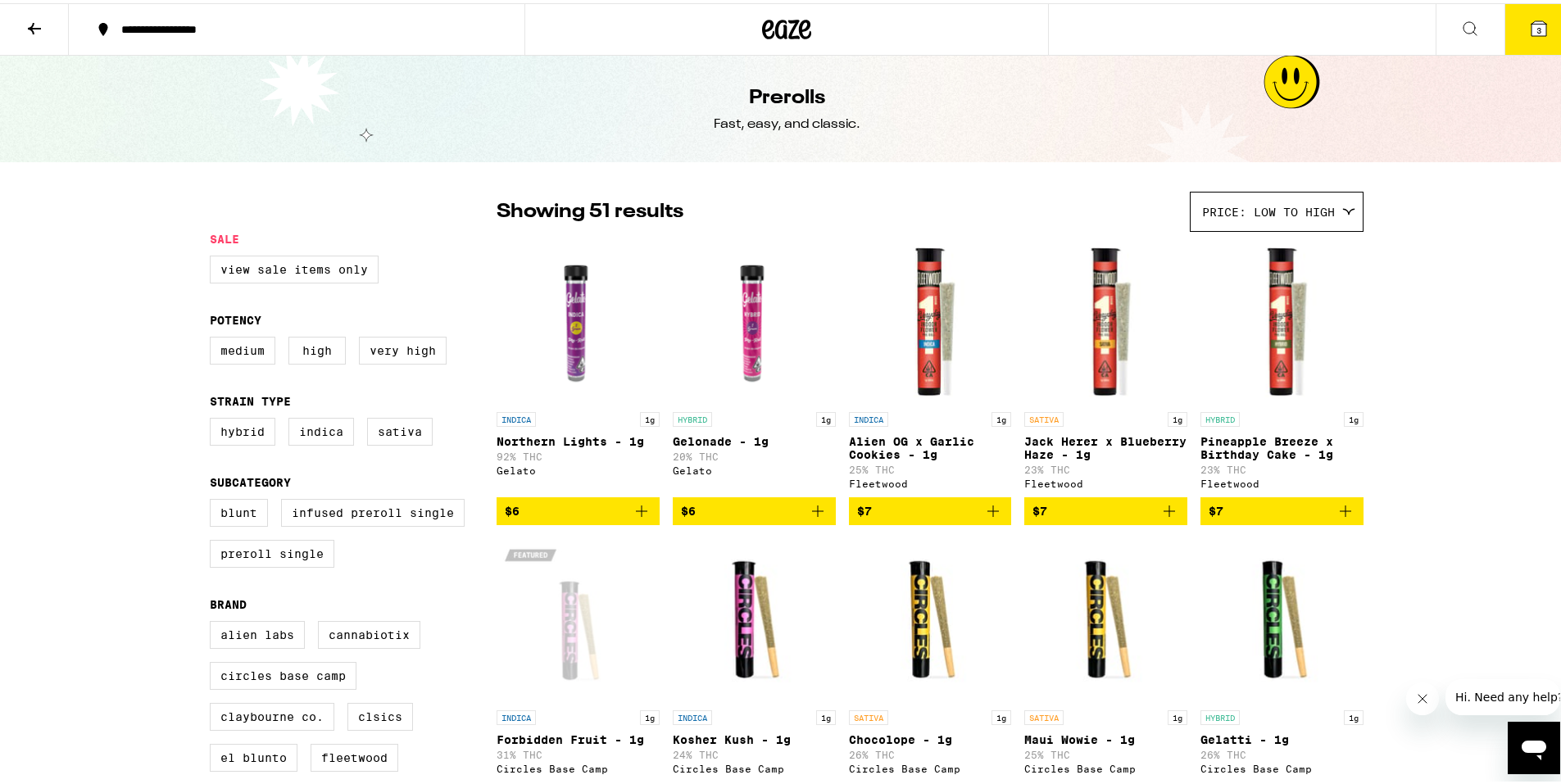
click at [1532, 20] on icon at bounding box center [1539, 25] width 15 height 15
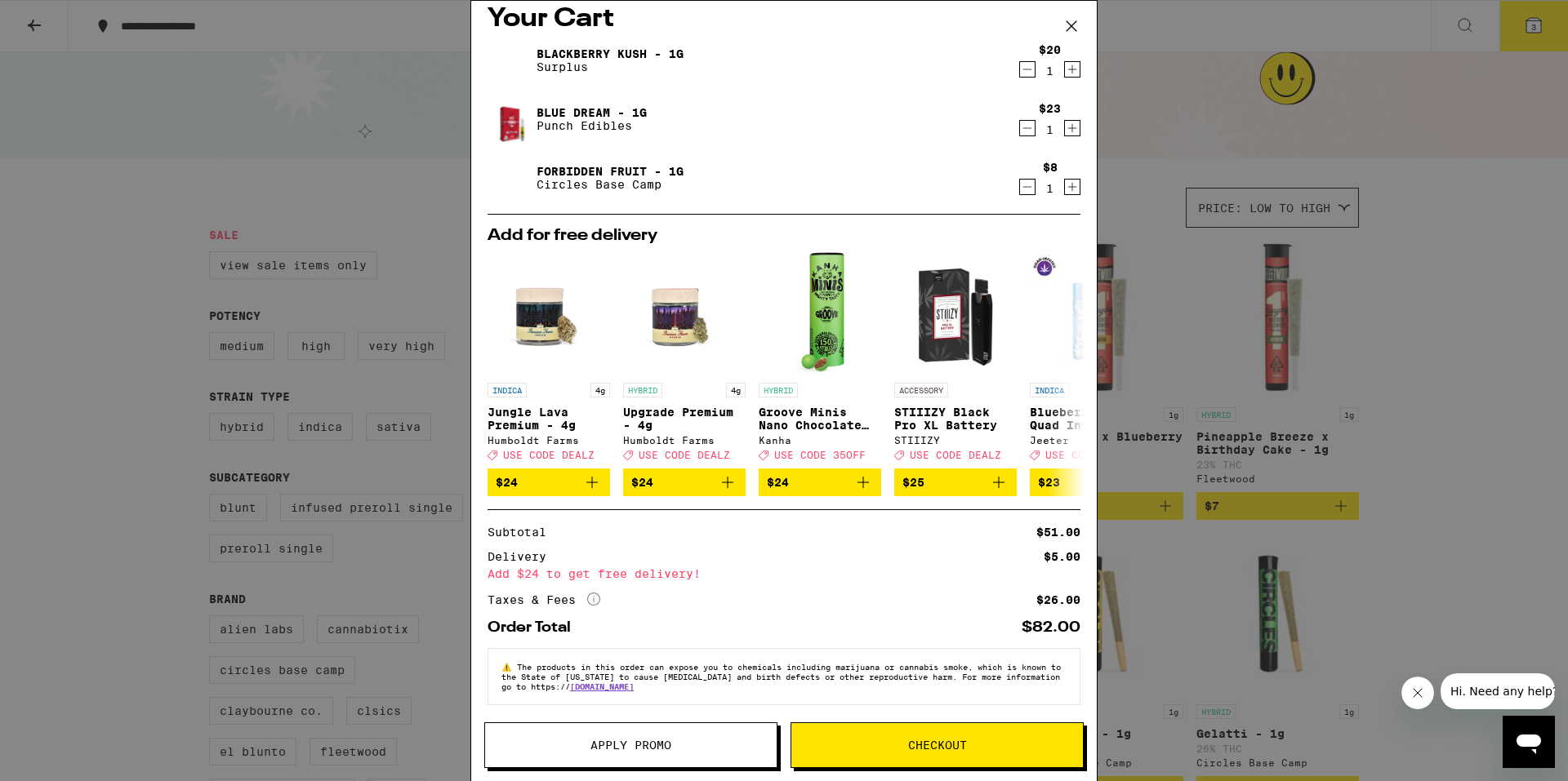
scroll to position [31, 0]
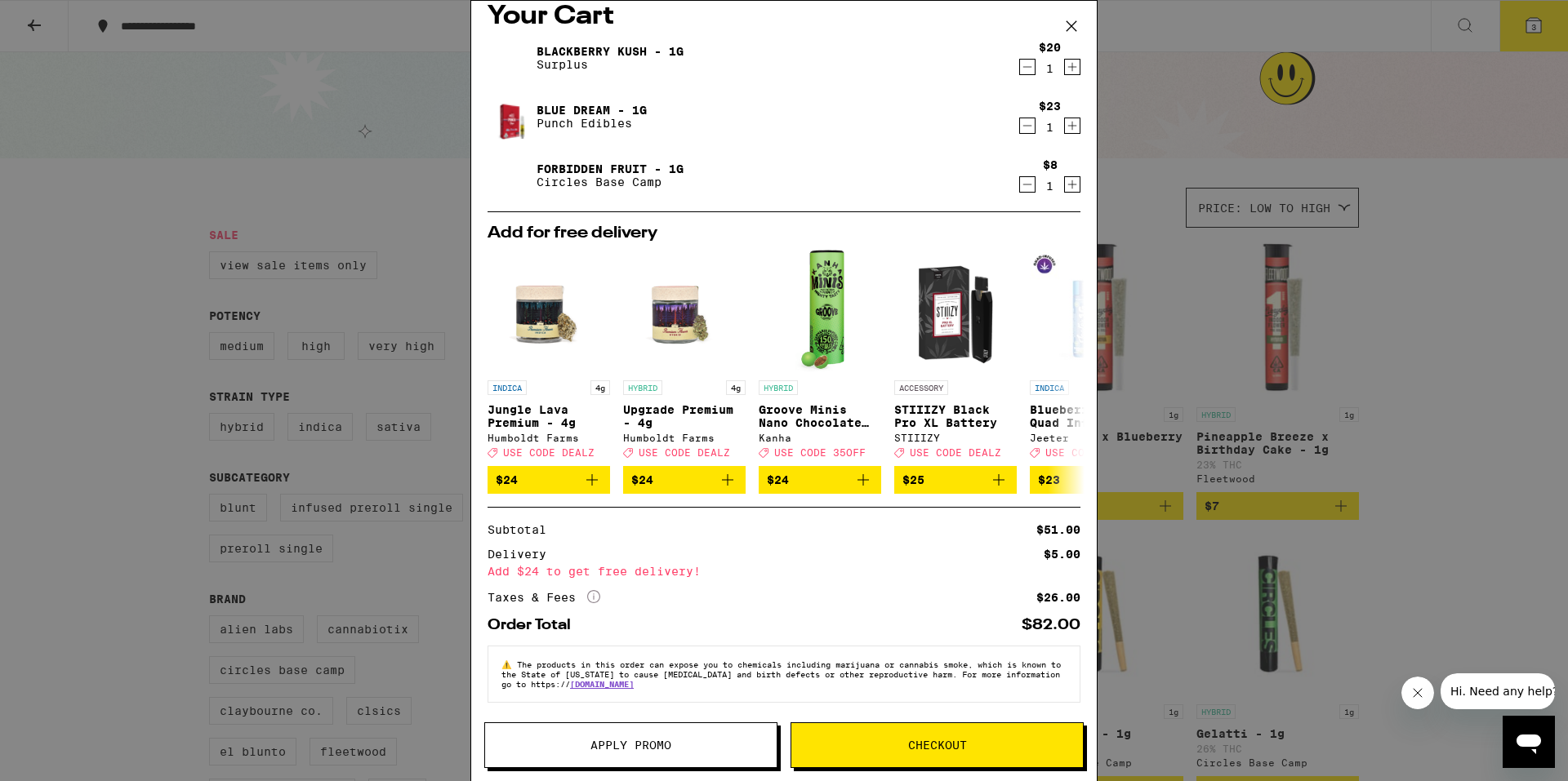
drag, startPoint x: 917, startPoint y: 751, endPoint x: 825, endPoint y: 649, distance: 137.4
click at [825, 649] on div "Your Cart Blackberry Kush - 1g Surplus $20 1 Blue Dream - 1g Punch Edibles $23 …" at bounding box center [784, 390] width 628 height 781
click at [1061, 362] on icon at bounding box center [1070, 372] width 19 height 19
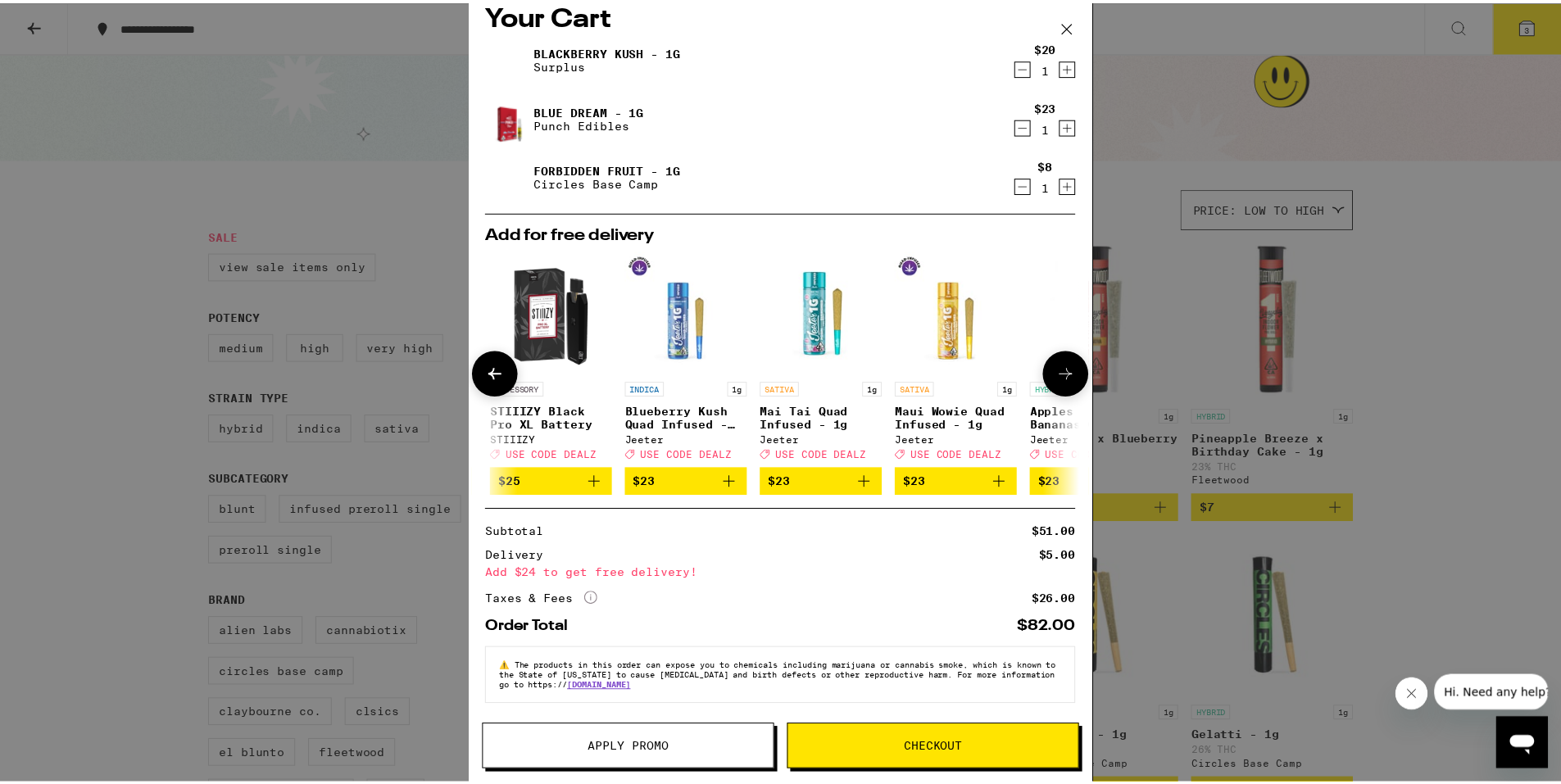
scroll to position [0, 404]
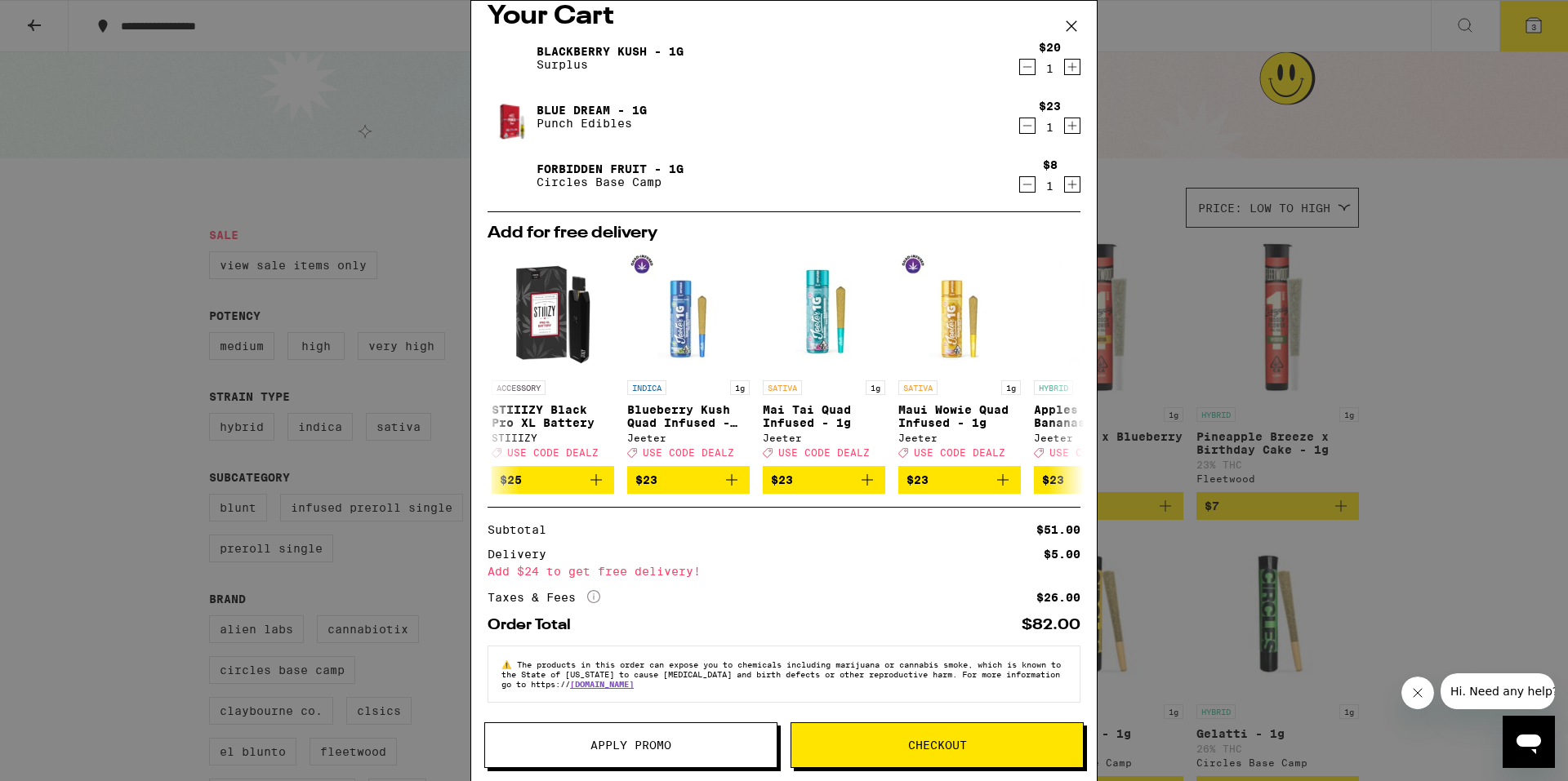
click at [899, 731] on button "Checkout" at bounding box center [938, 745] width 293 height 45
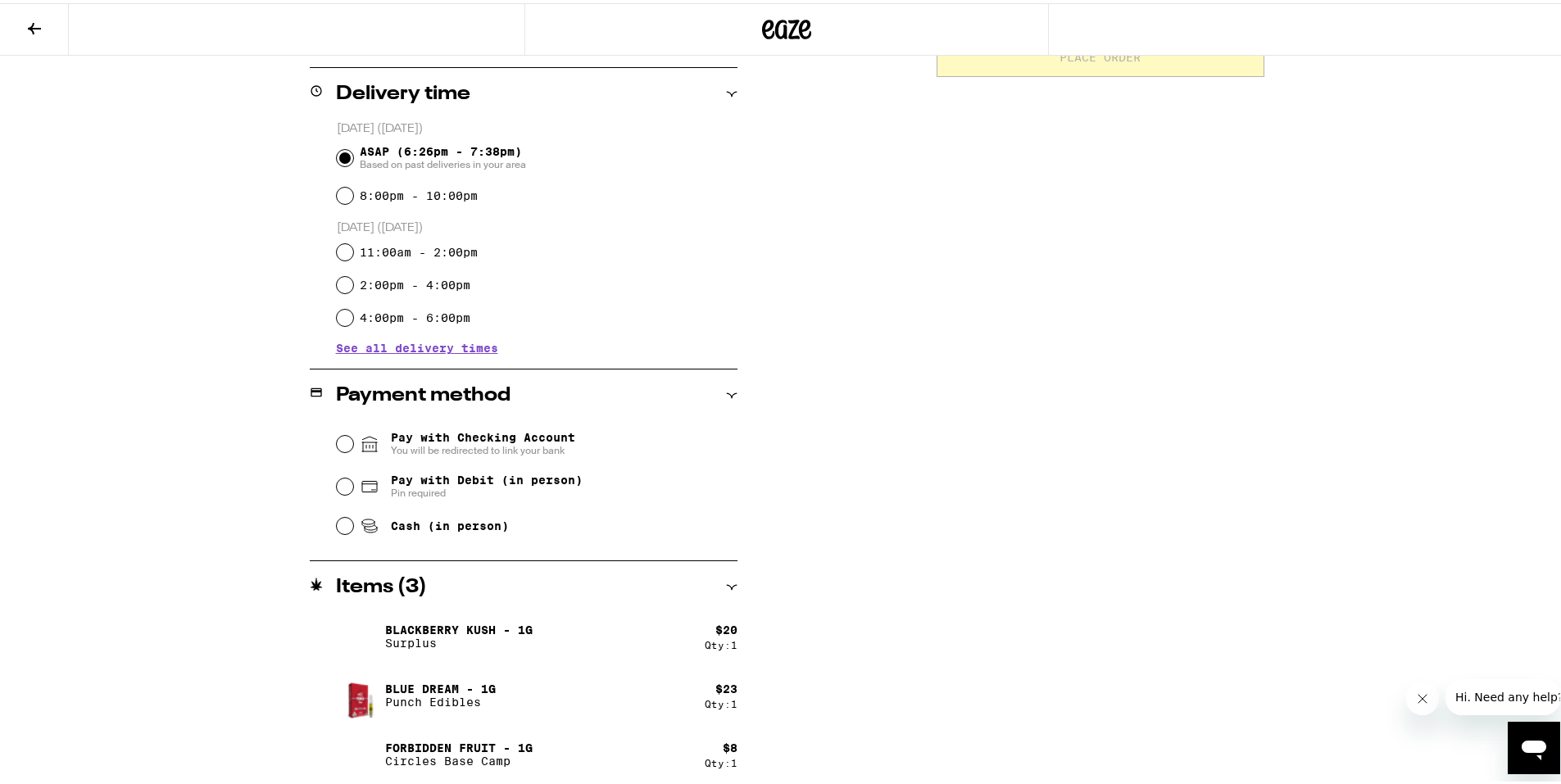
scroll to position [396, 0]
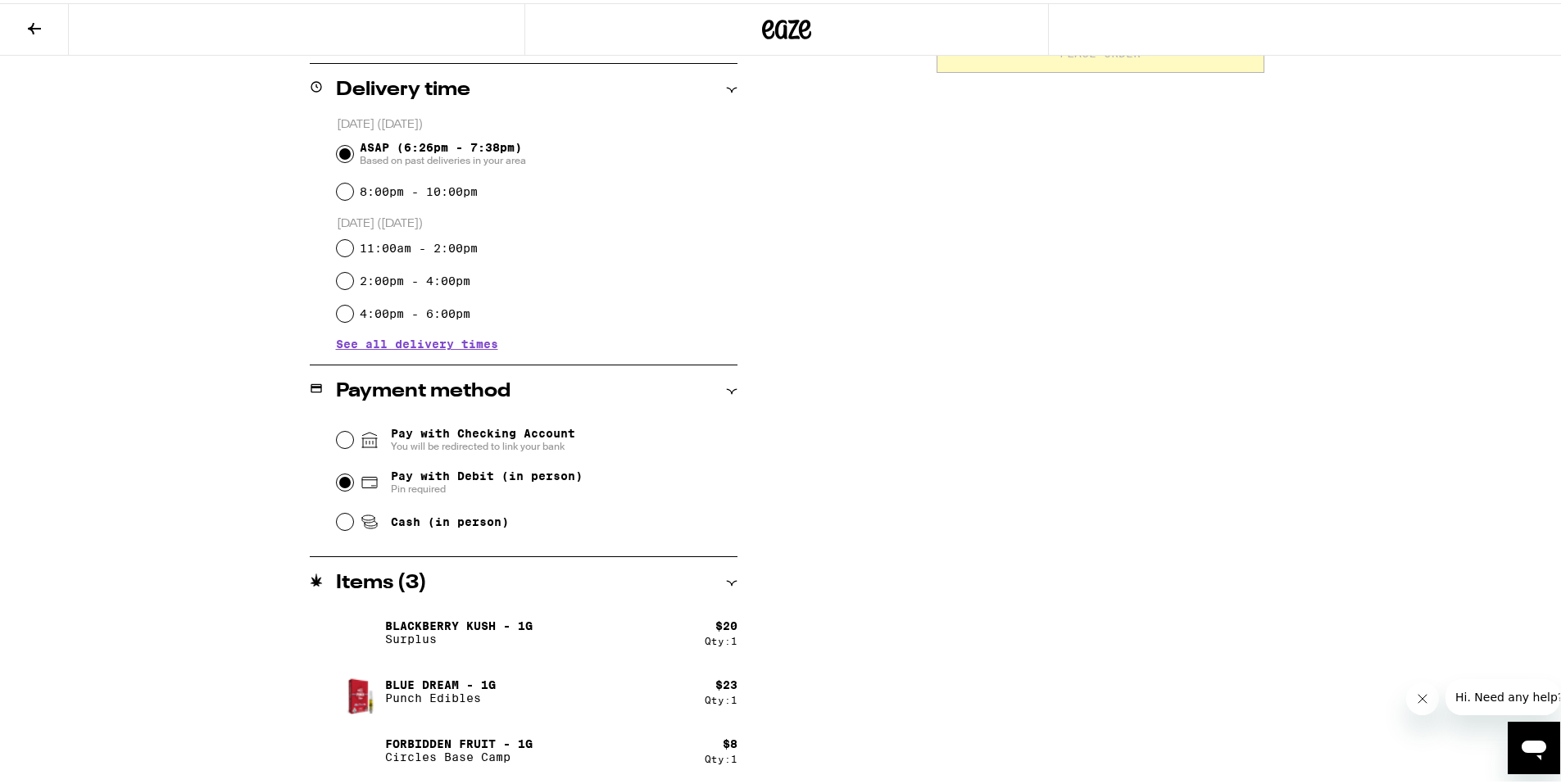
click at [337, 481] on input "Pay with Debit (in person) Pin required" at bounding box center [345, 479] width 17 height 17
radio input "true"
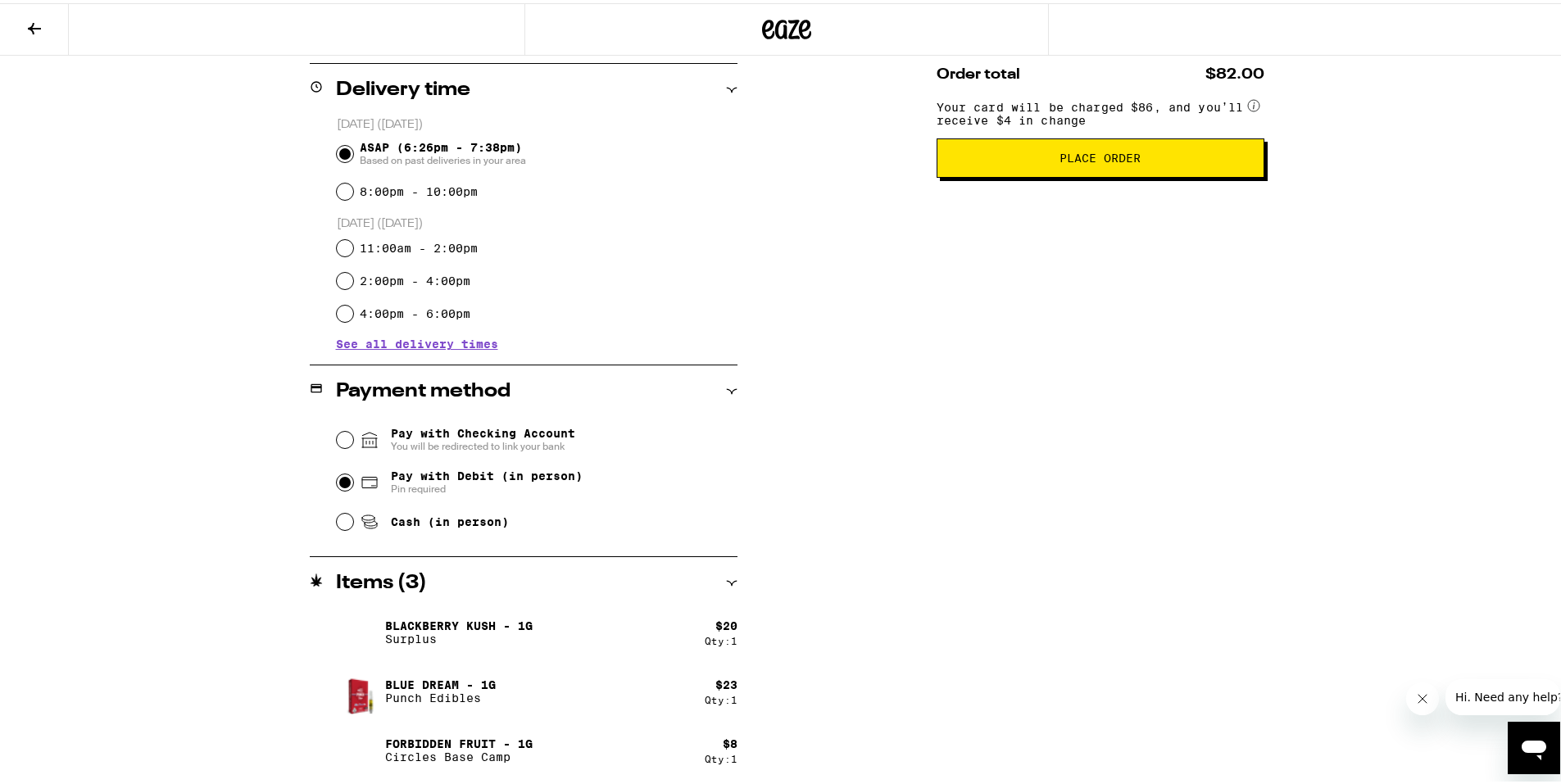
click at [1172, 160] on span "Place Order" at bounding box center [1100, 154] width 300 height 11
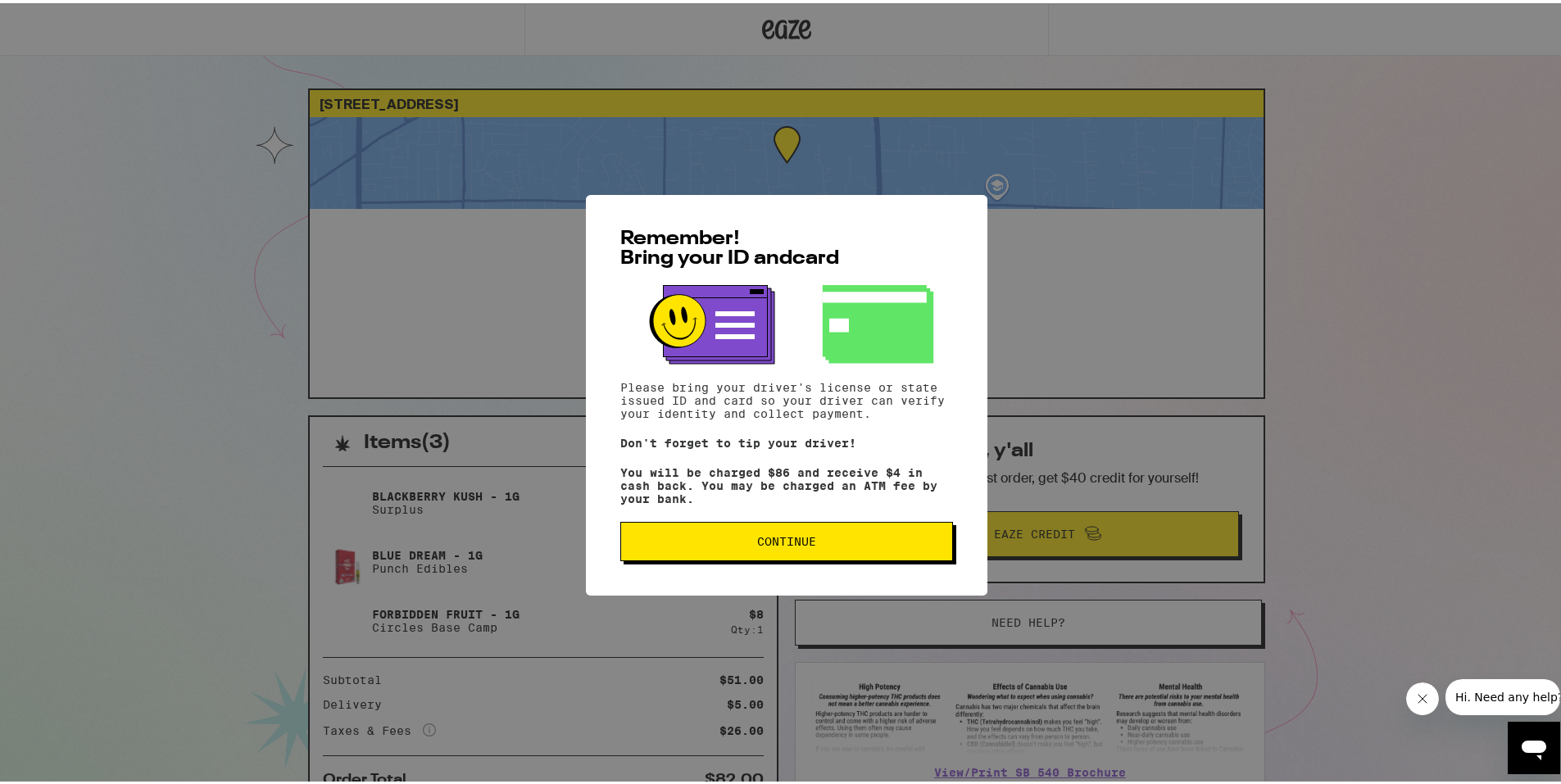
click at [849, 541] on span "Continue" at bounding box center [787, 538] width 305 height 11
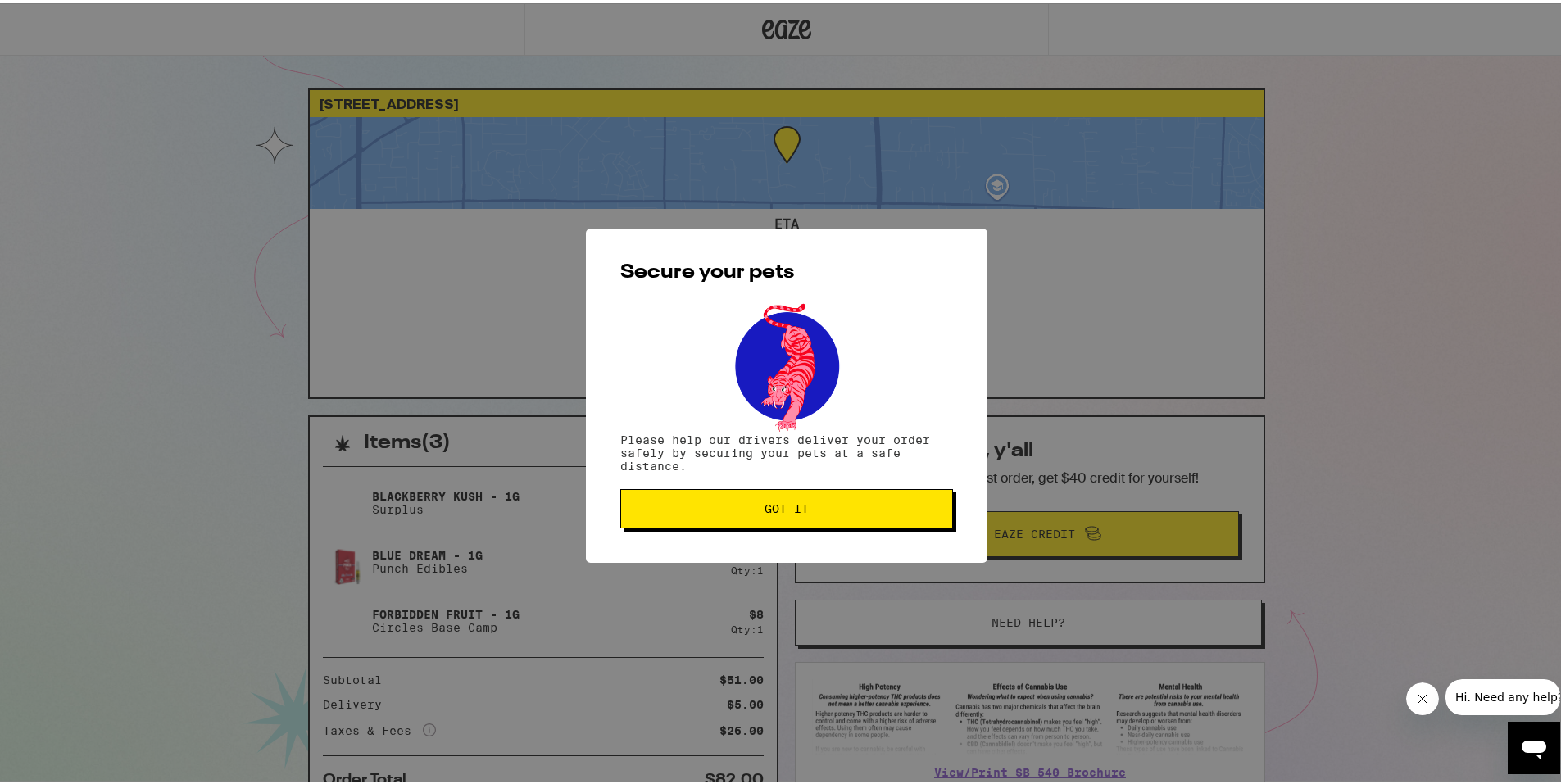
click at [771, 510] on span "Got it" at bounding box center [787, 505] width 45 height 11
